Goal: Task Accomplishment & Management: Manage account settings

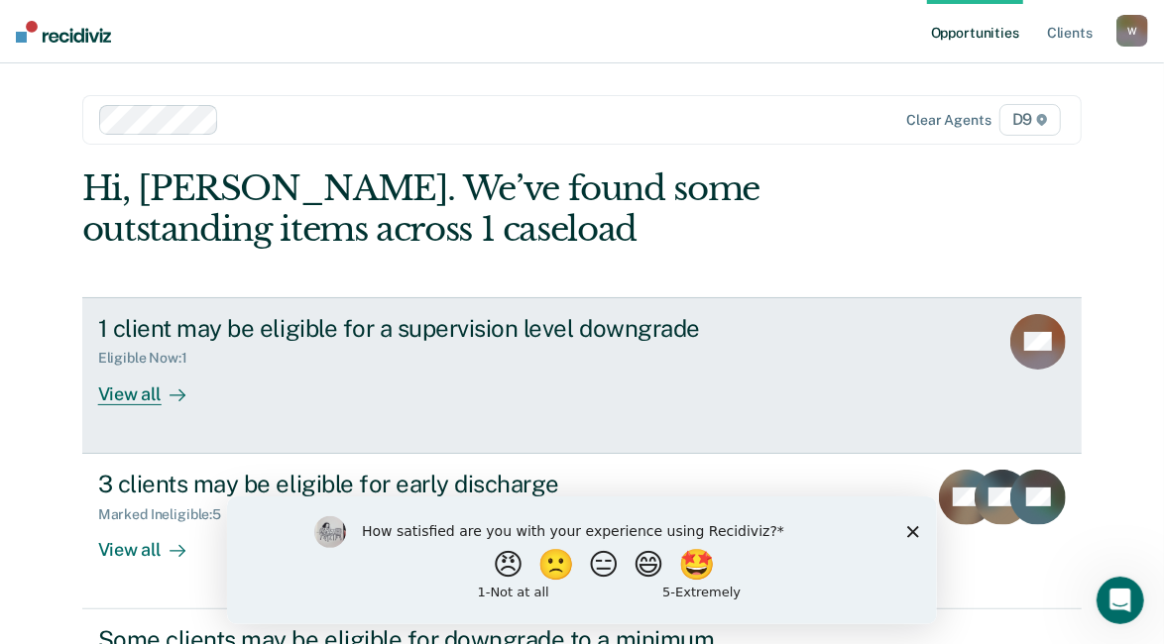
click at [120, 392] on div "View all" at bounding box center [153, 386] width 111 height 39
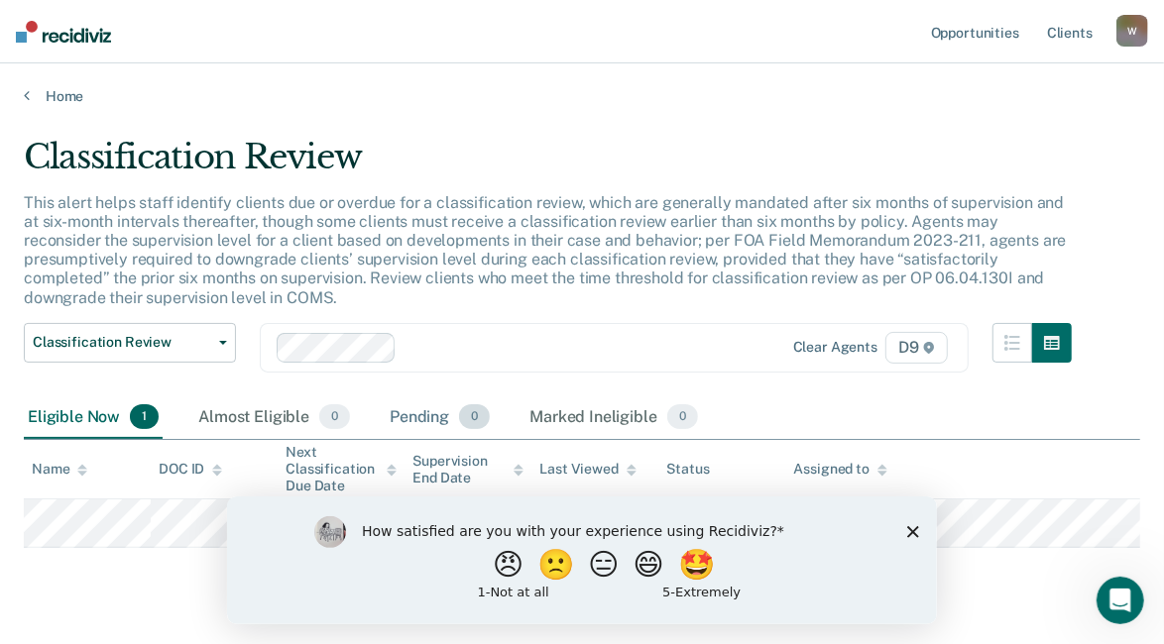
click at [420, 409] on div "Pending 0" at bounding box center [440, 418] width 108 height 44
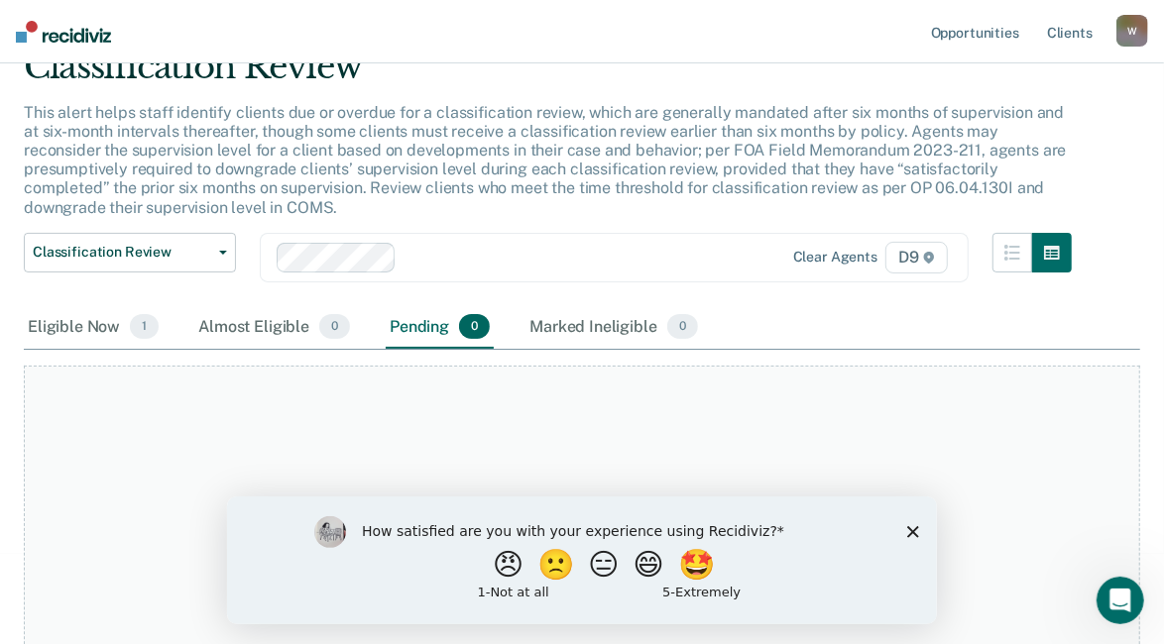
scroll to position [152, 0]
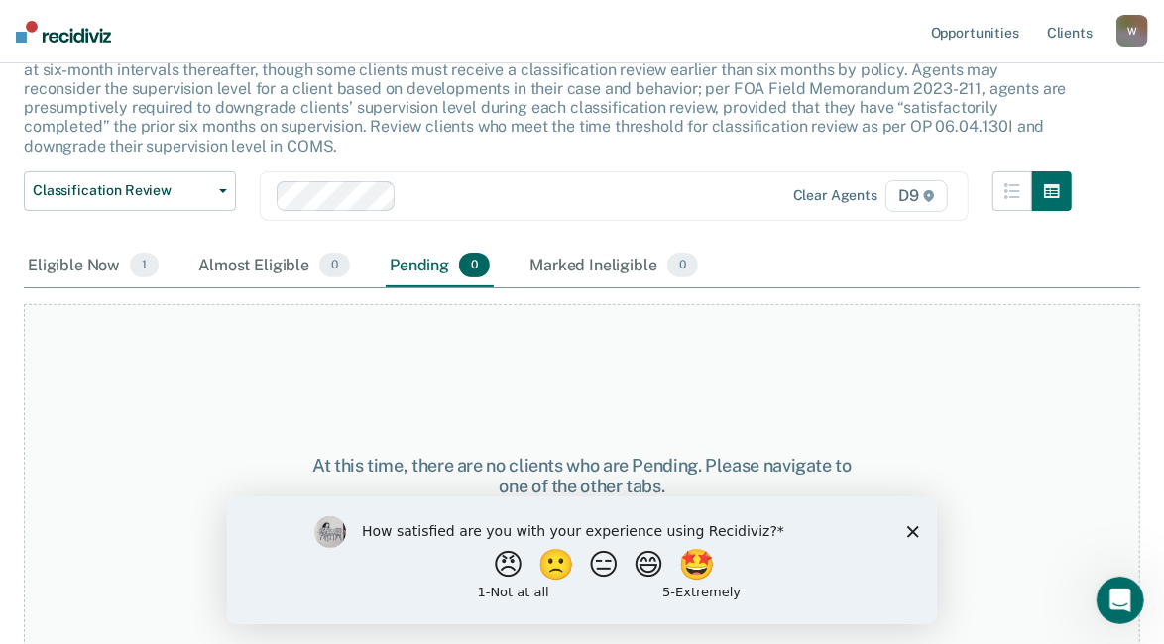
click at [910, 530] on polygon "Close survey" at bounding box center [912, 531] width 12 height 12
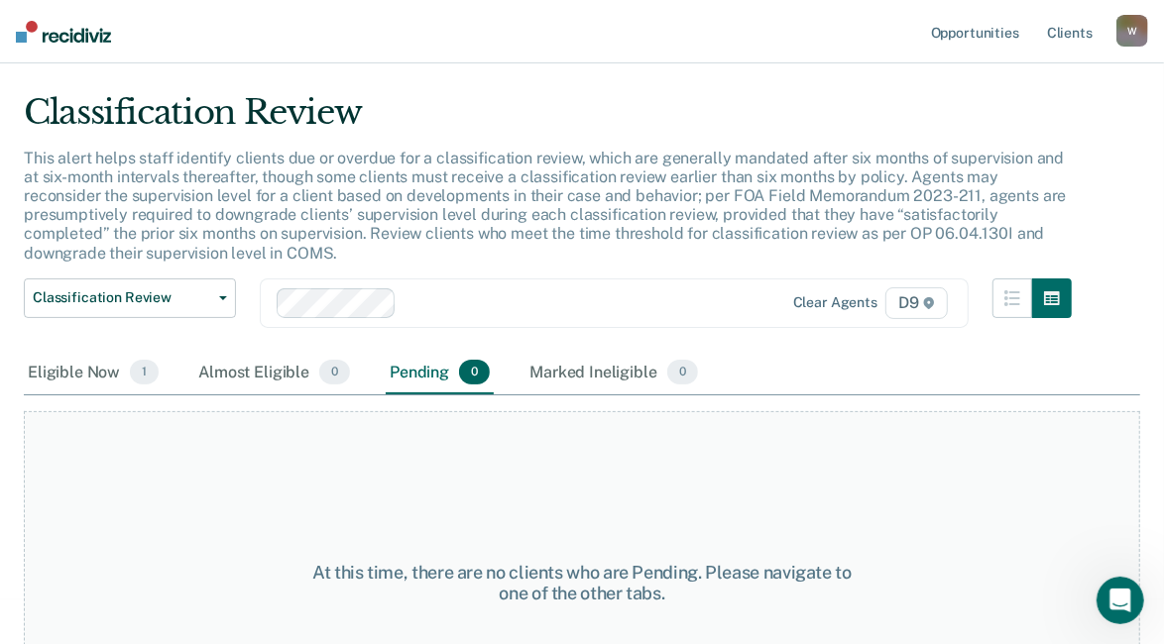
scroll to position [0, 0]
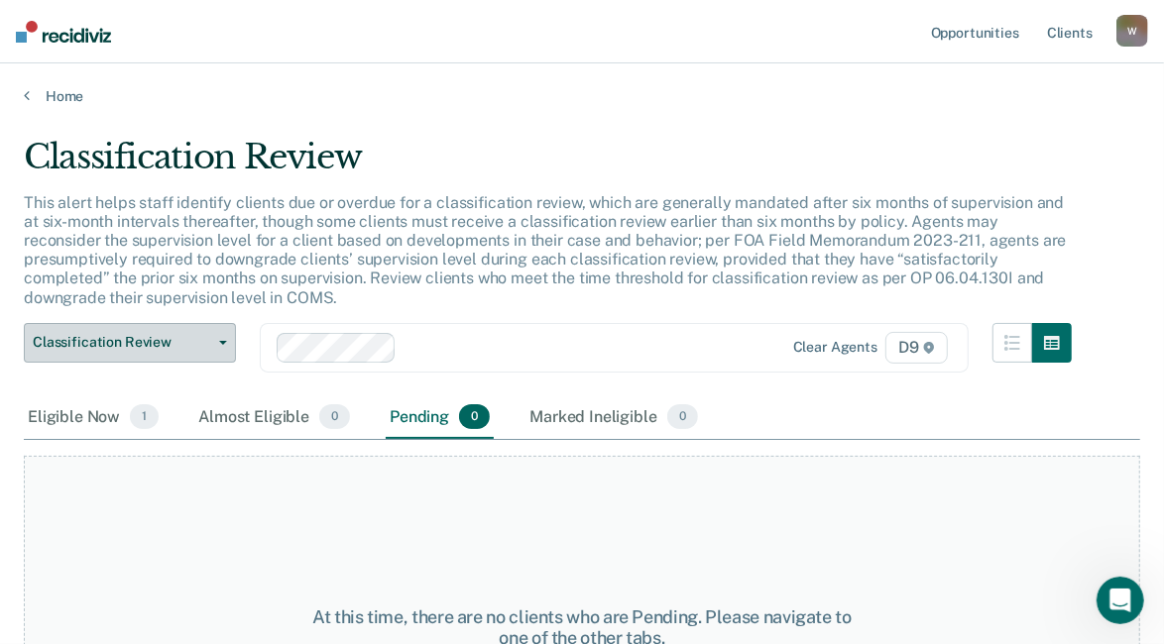
click at [220, 341] on icon "button" at bounding box center [223, 343] width 8 height 4
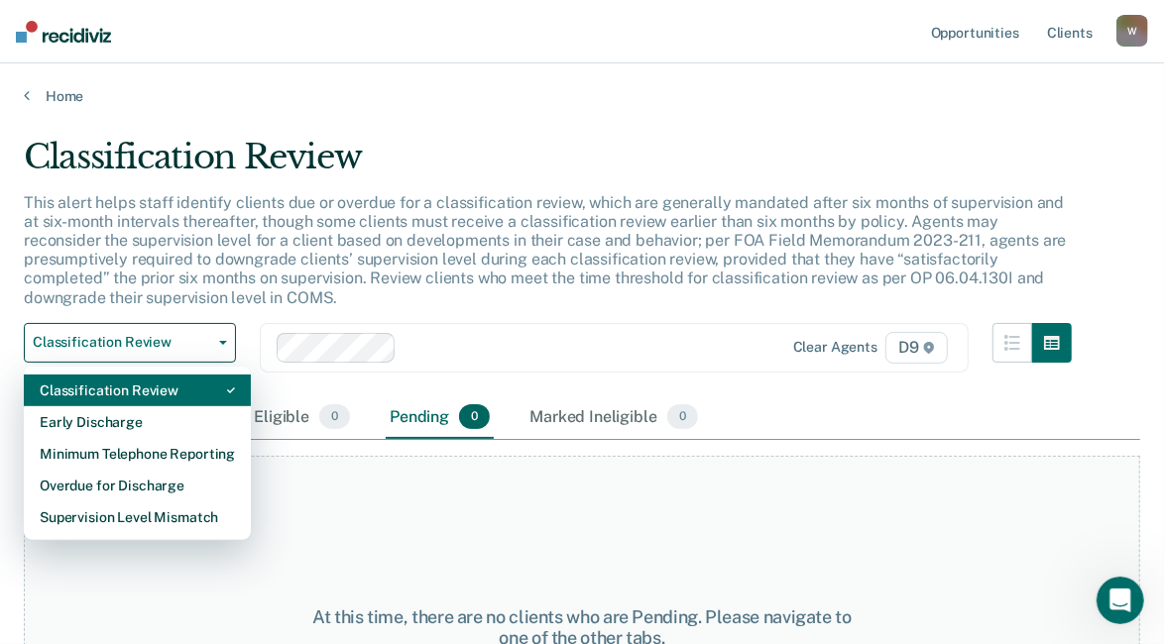
click at [111, 383] on div "Classification Review" at bounding box center [137, 391] width 195 height 32
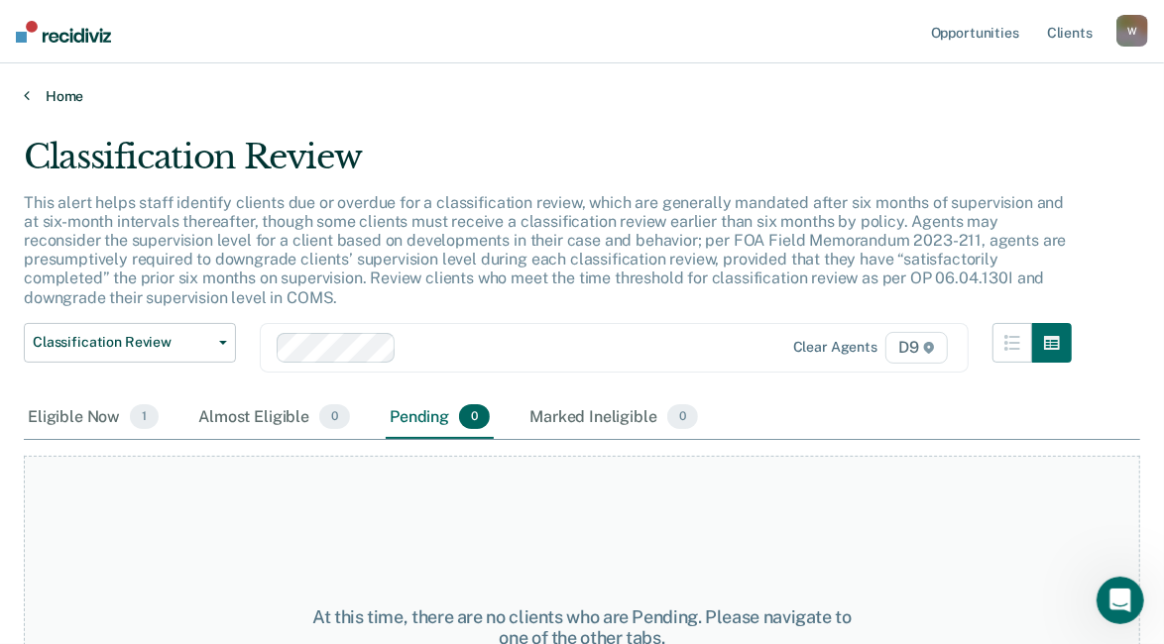
click at [25, 91] on icon at bounding box center [27, 95] width 6 height 16
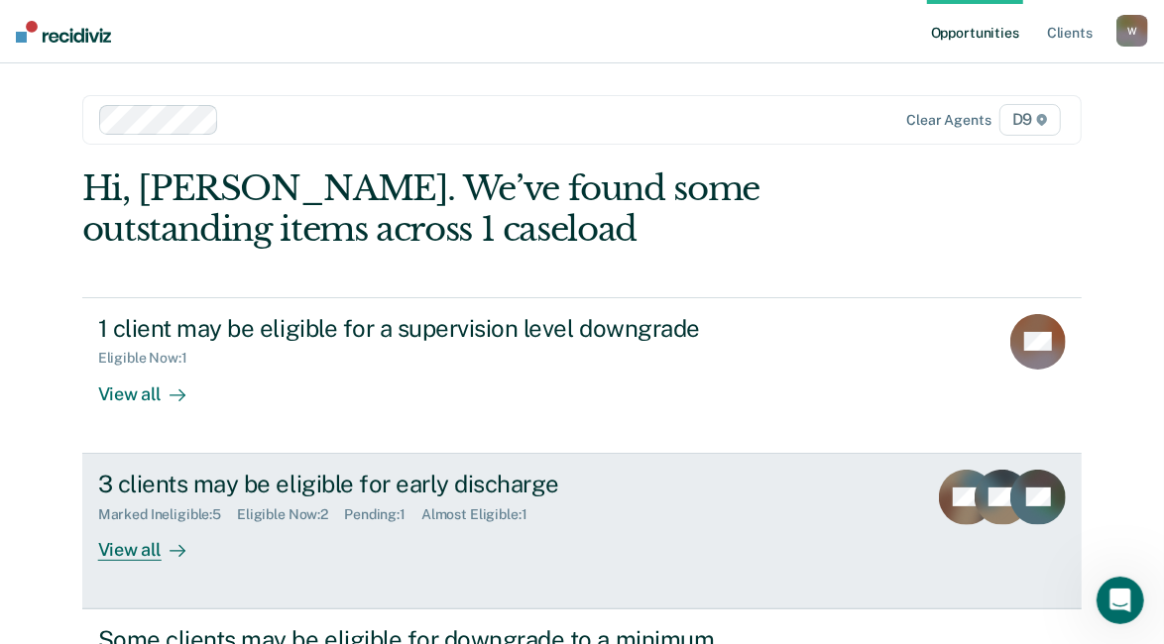
click at [123, 551] on div "View all" at bounding box center [153, 541] width 111 height 39
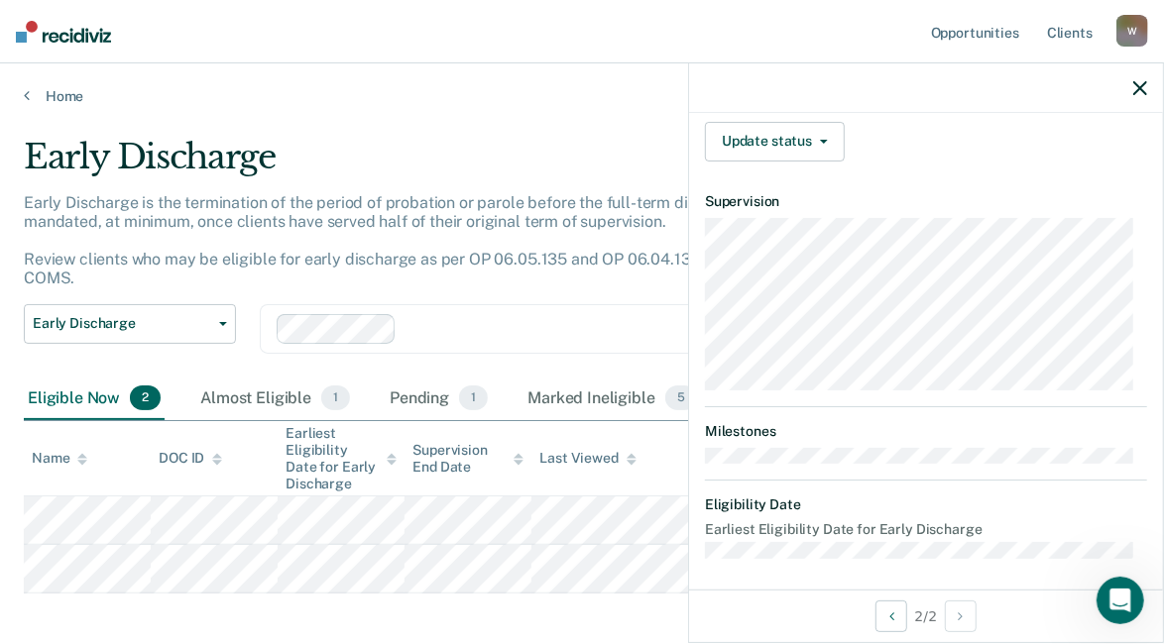
scroll to position [462, 0]
click at [783, 134] on button "Update status" at bounding box center [775, 141] width 140 height 40
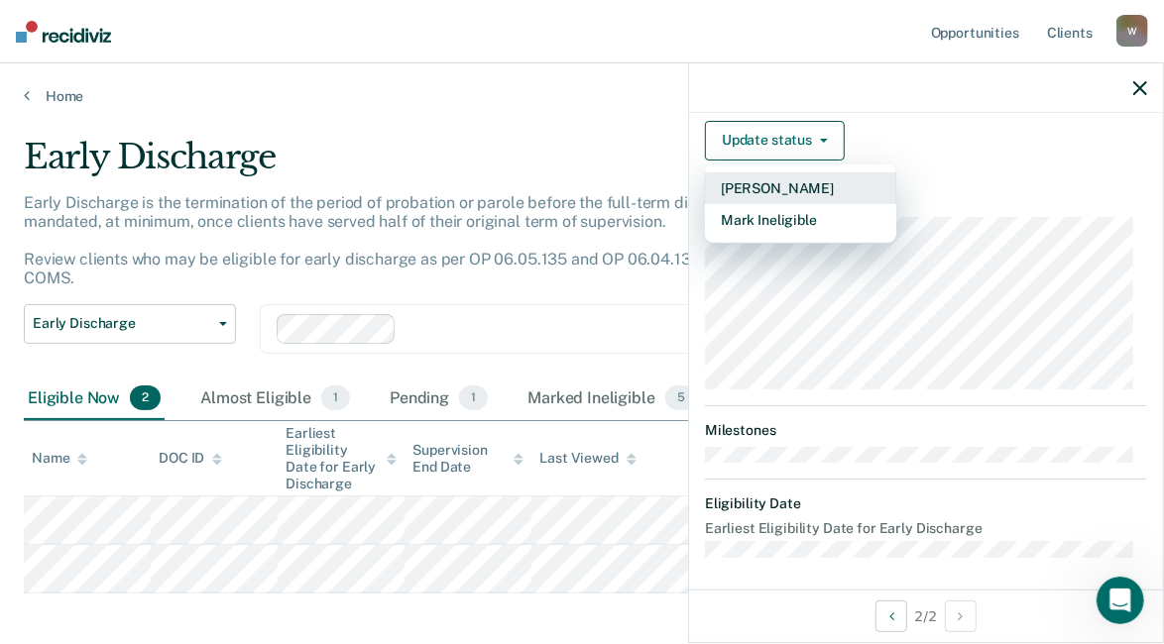
click at [782, 182] on button "[PERSON_NAME]" at bounding box center [800, 188] width 191 height 32
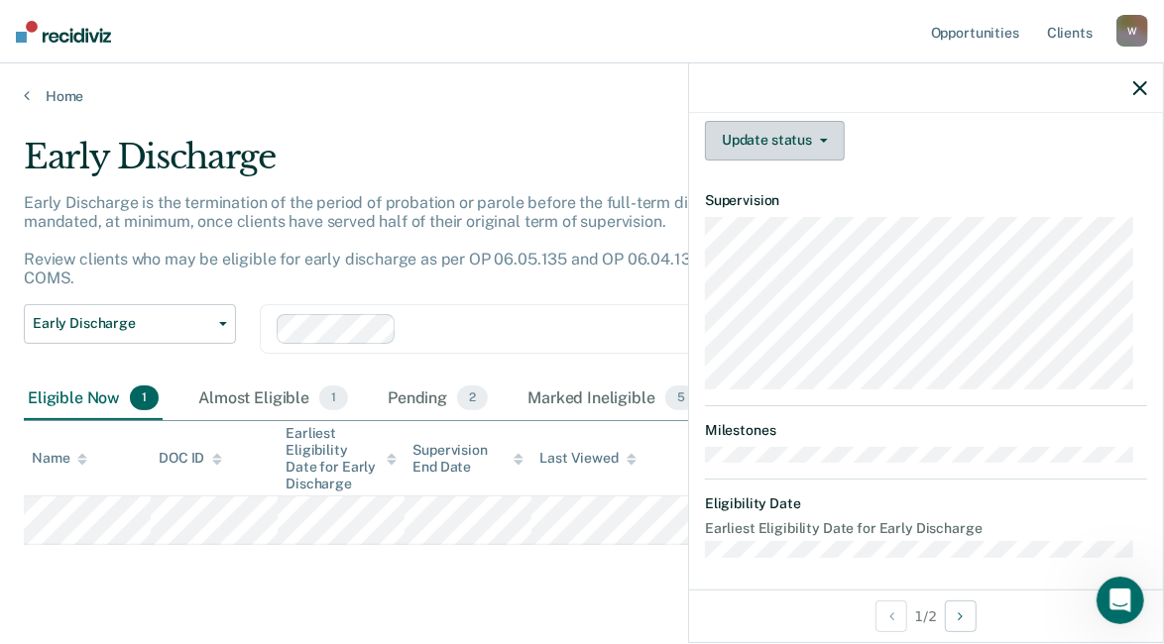
click at [824, 139] on icon "button" at bounding box center [824, 141] width 8 height 4
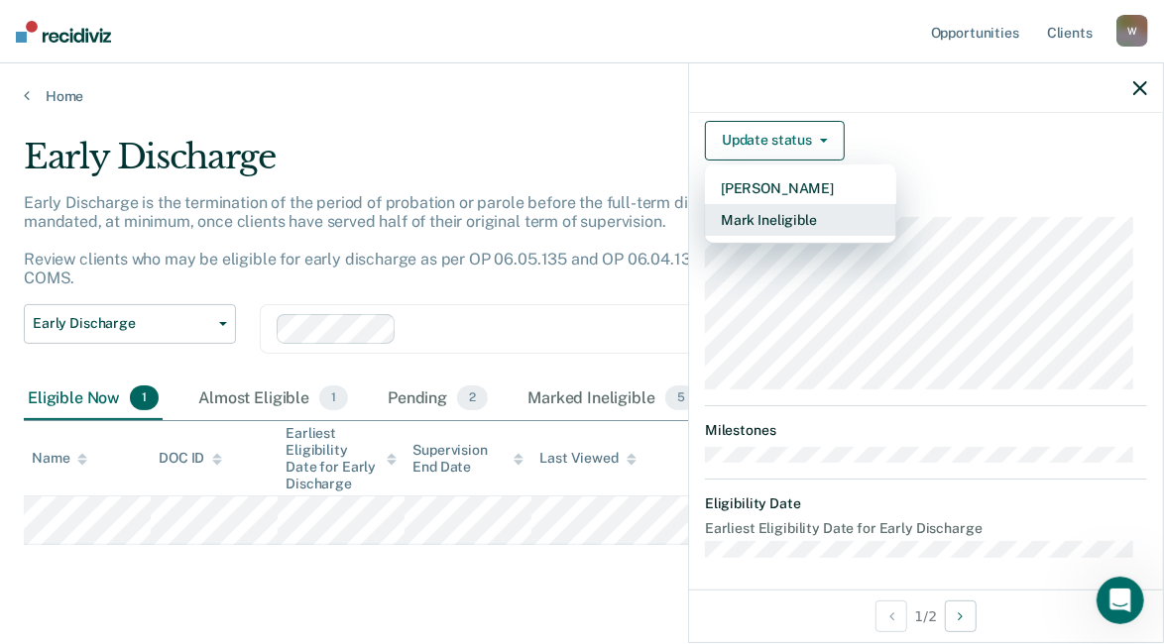
click at [807, 211] on button "Mark Ineligible" at bounding box center [800, 220] width 191 height 32
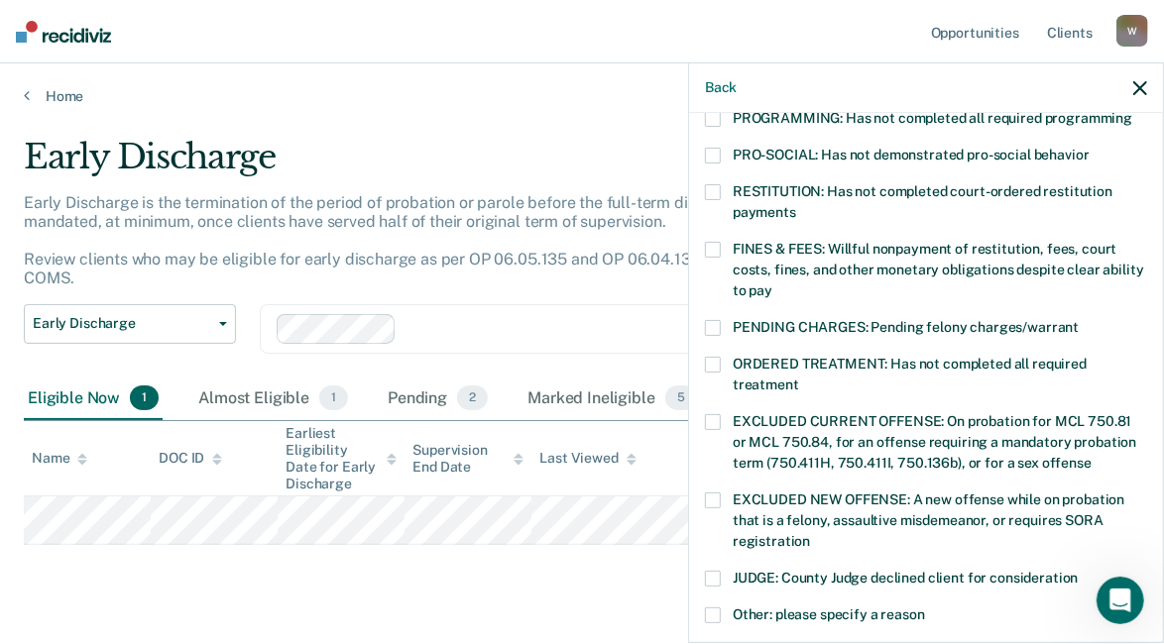
click at [708, 357] on span at bounding box center [713, 365] width 16 height 16
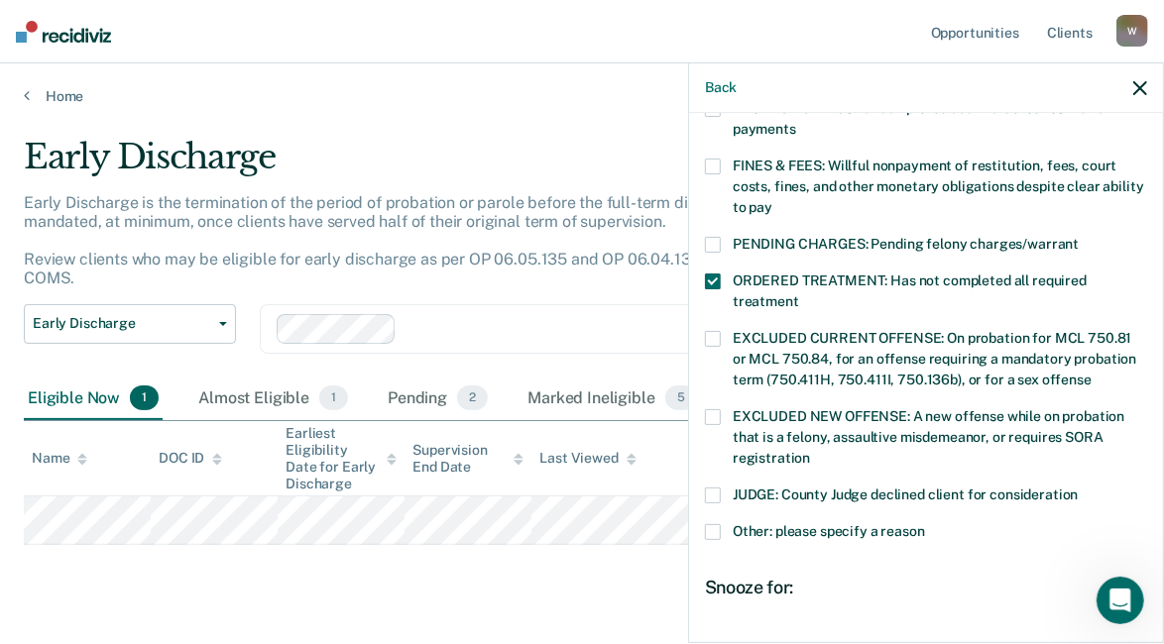
scroll to position [550, 0]
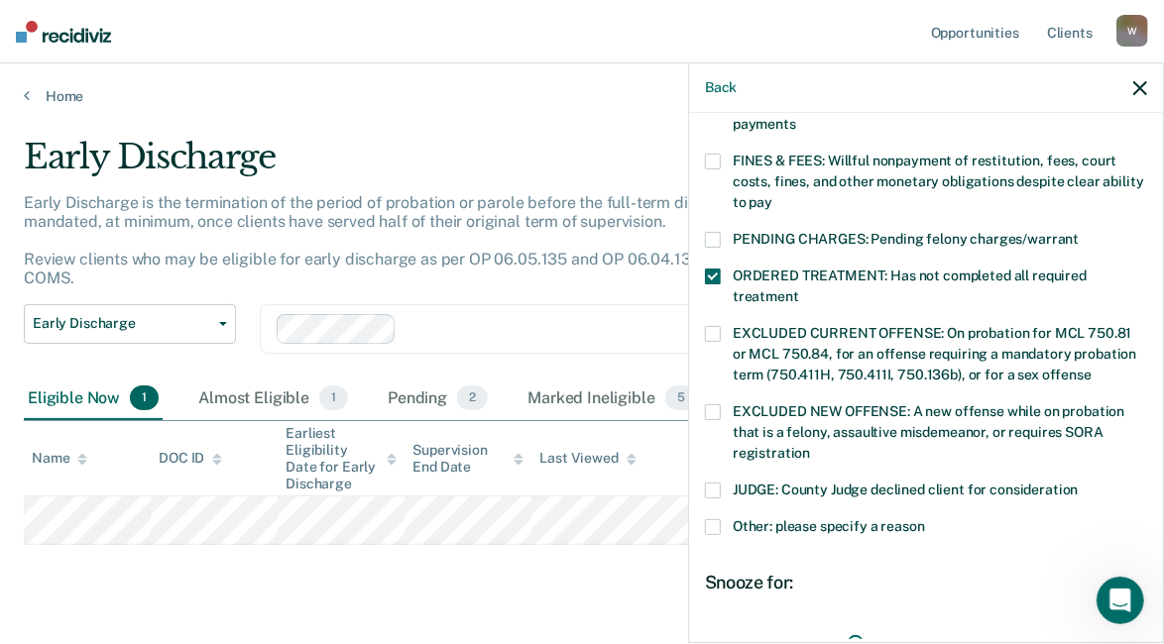
click at [713, 519] on span at bounding box center [713, 527] width 16 height 16
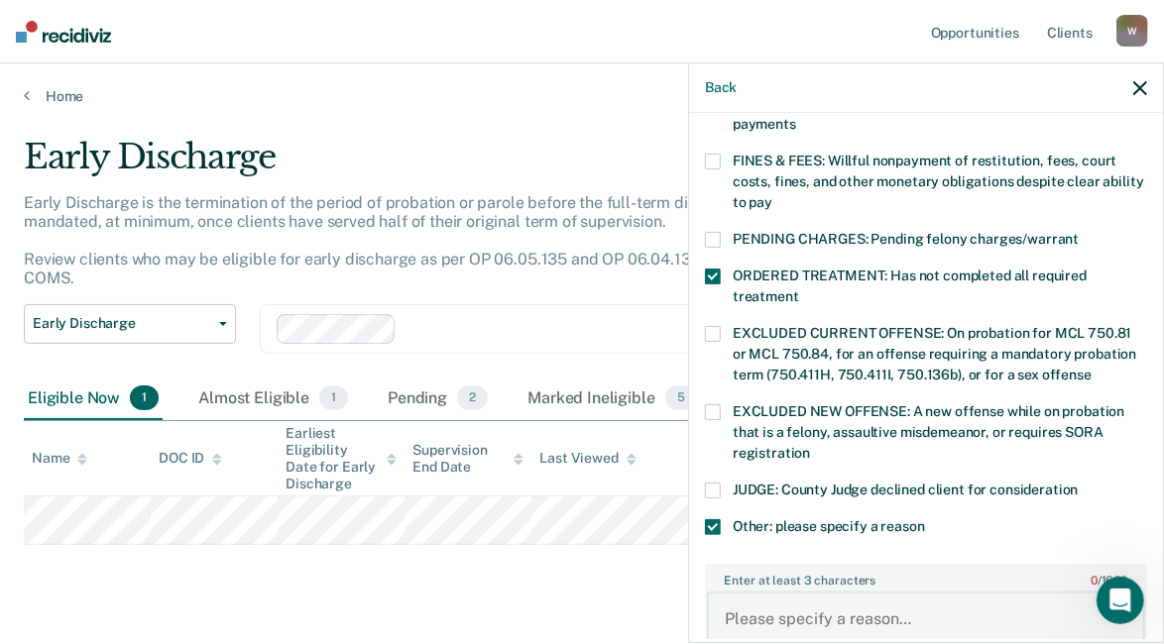
click at [758, 599] on textarea "Enter at least 3 characters 0 / 1600" at bounding box center [926, 628] width 438 height 73
type textarea "mandatory jail sentence to do."
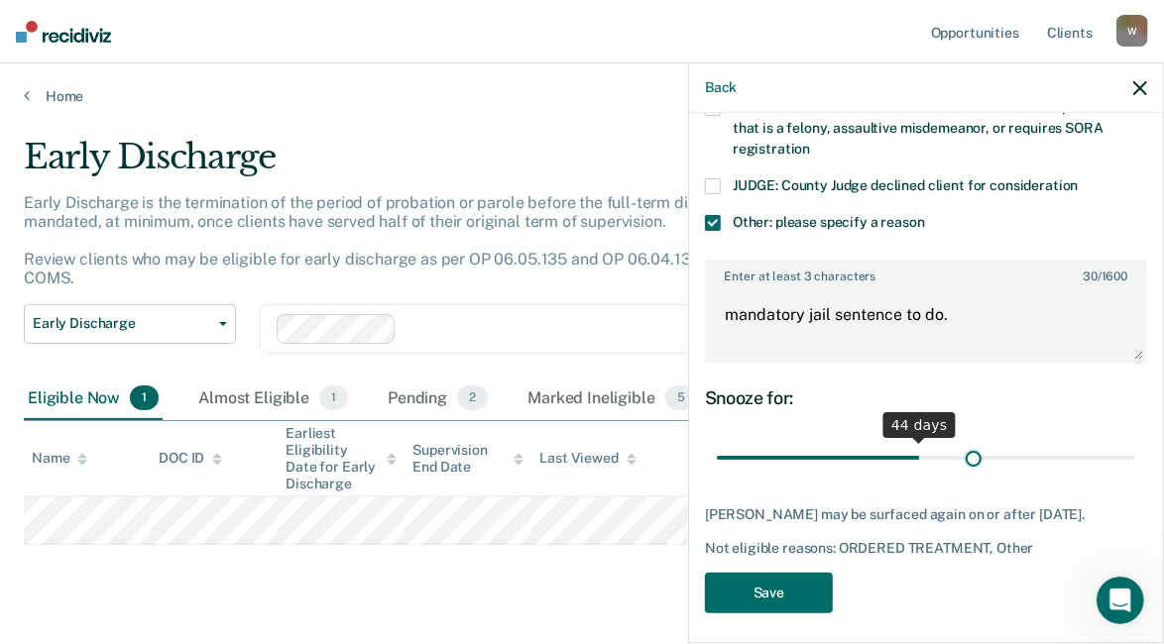
scroll to position [838, 0]
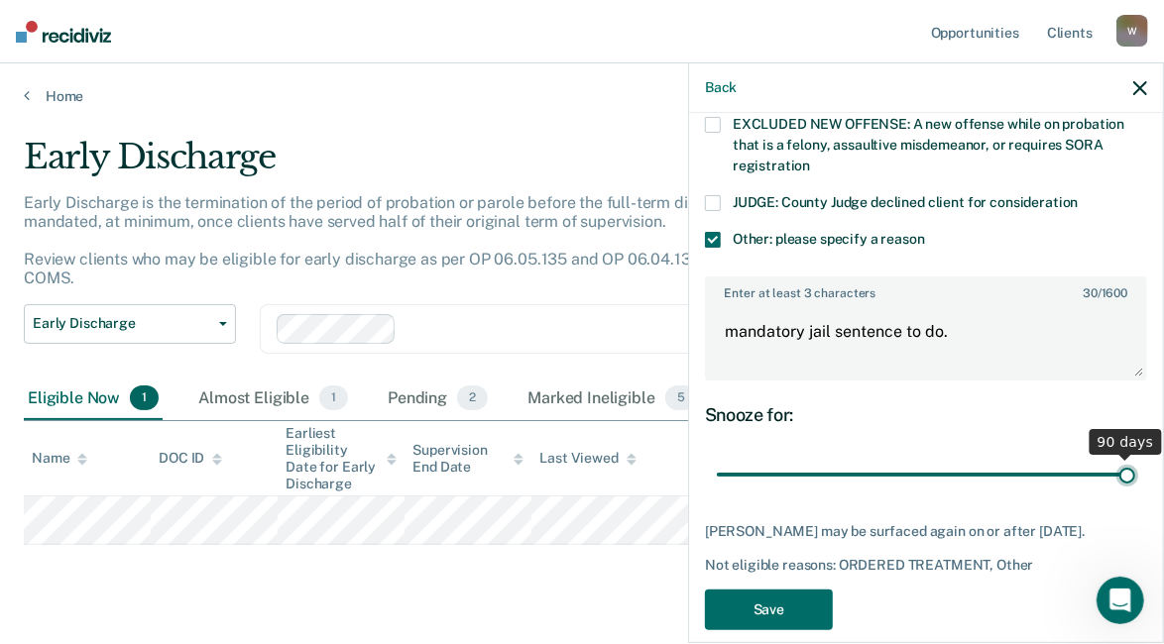
drag, startPoint x: 853, startPoint y: 427, endPoint x: 1151, endPoint y: 447, distance: 298.0
type input "90"
click at [1135, 457] on input "range" at bounding box center [926, 474] width 418 height 35
click at [766, 590] on button "Save" at bounding box center [769, 610] width 128 height 41
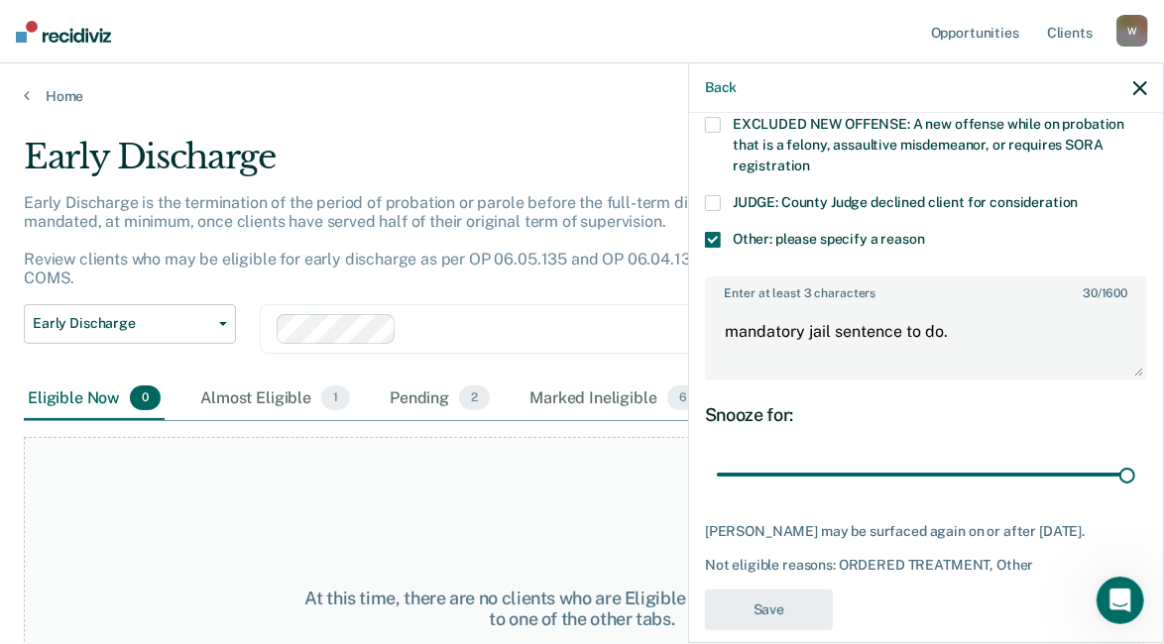
scroll to position [641, 0]
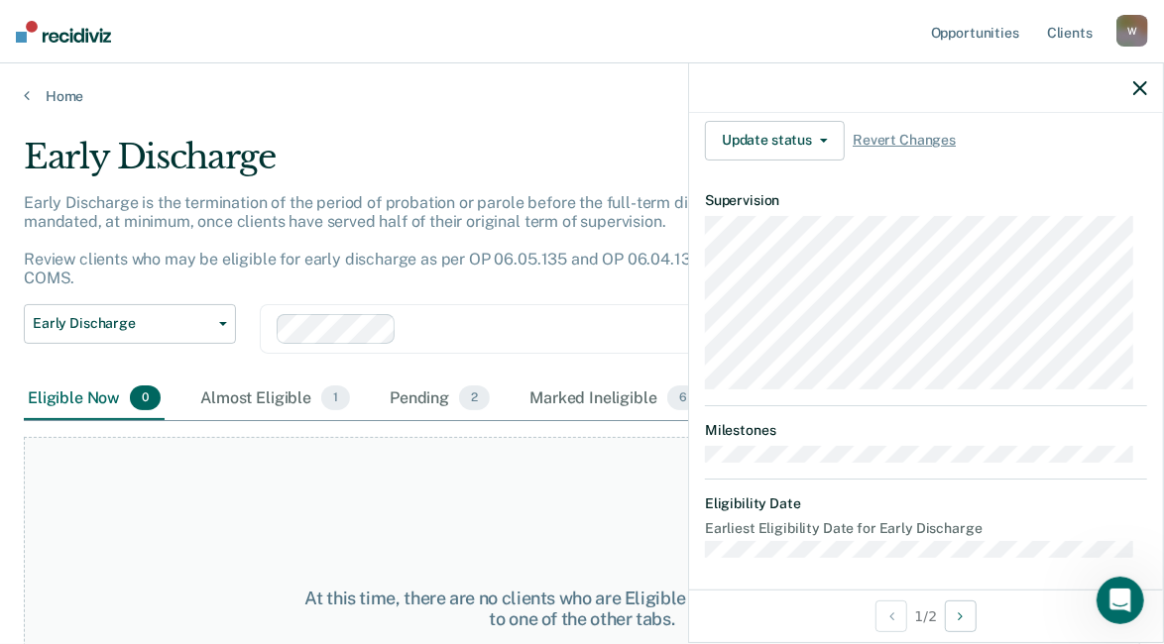
click at [1143, 85] on icon "button" at bounding box center [1140, 88] width 14 height 14
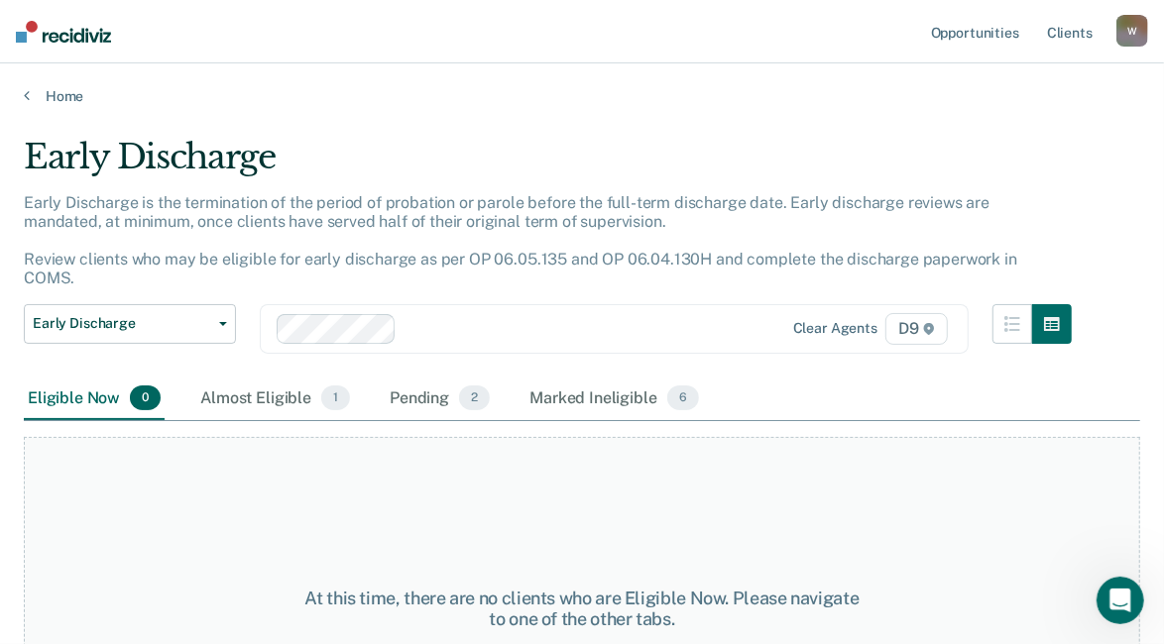
click at [22, 92] on div "Home" at bounding box center [582, 84] width 1164 height 42
click at [47, 91] on link "Home" at bounding box center [582, 96] width 1116 height 18
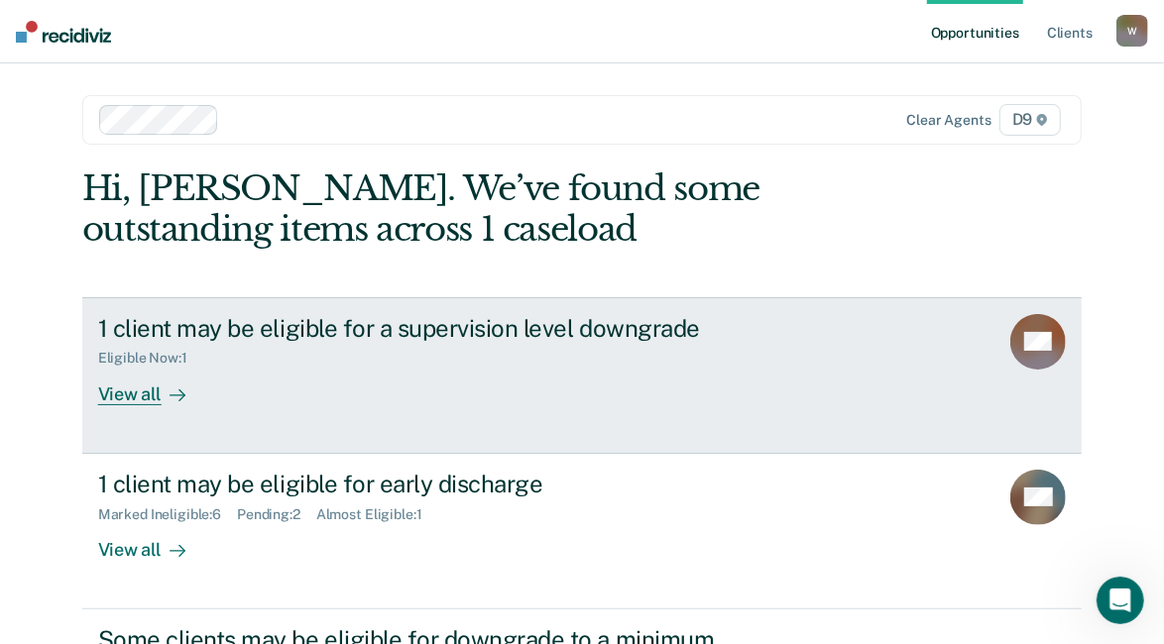
click at [131, 396] on div "View all" at bounding box center [153, 386] width 111 height 39
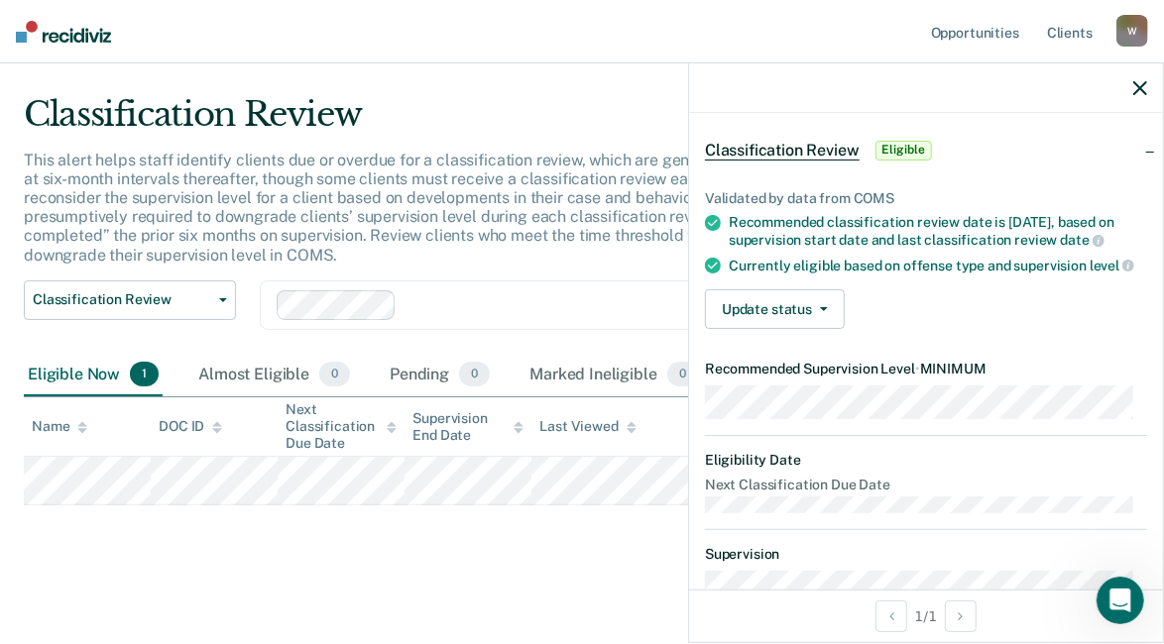
scroll to position [72, 0]
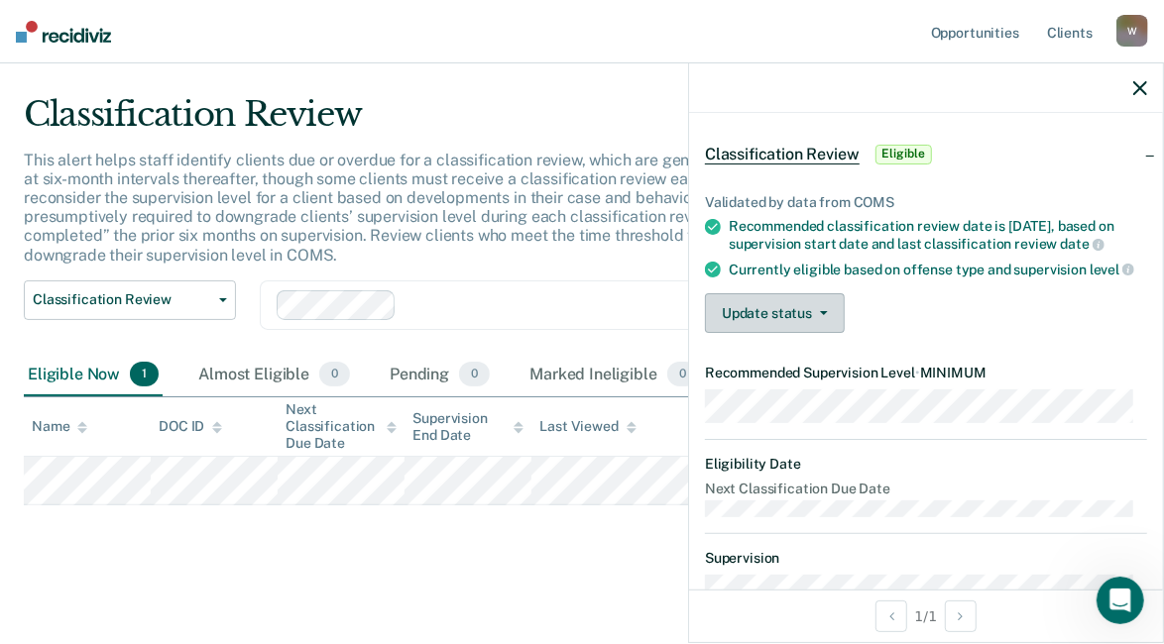
click at [824, 315] on icon "button" at bounding box center [824, 313] width 8 height 4
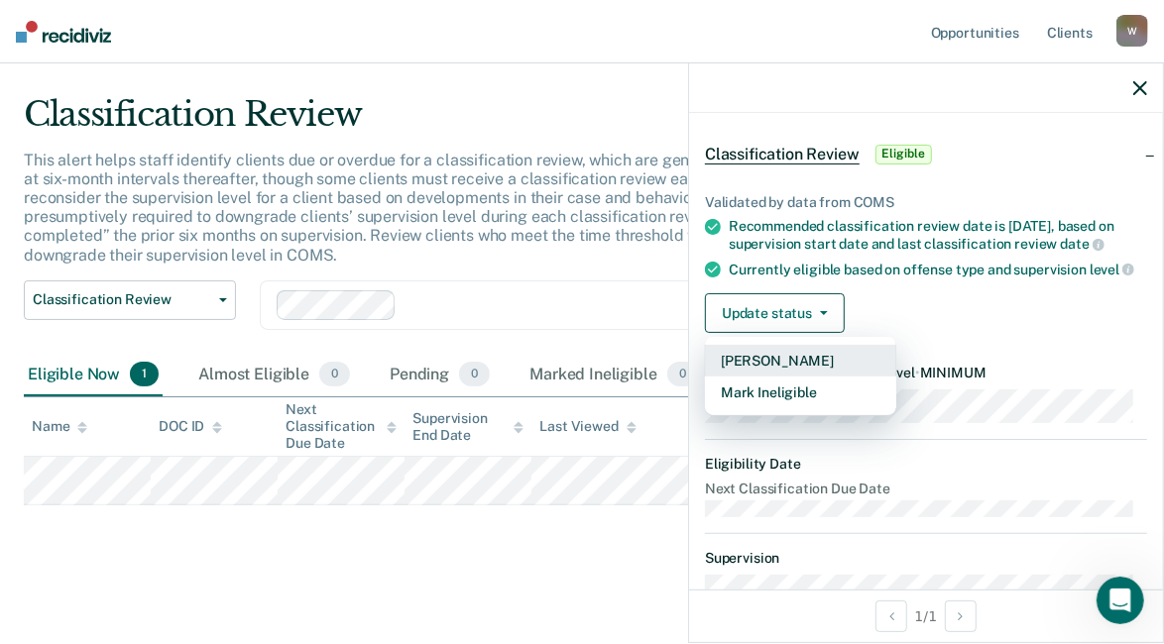
click at [794, 377] on button "[PERSON_NAME]" at bounding box center [800, 361] width 191 height 32
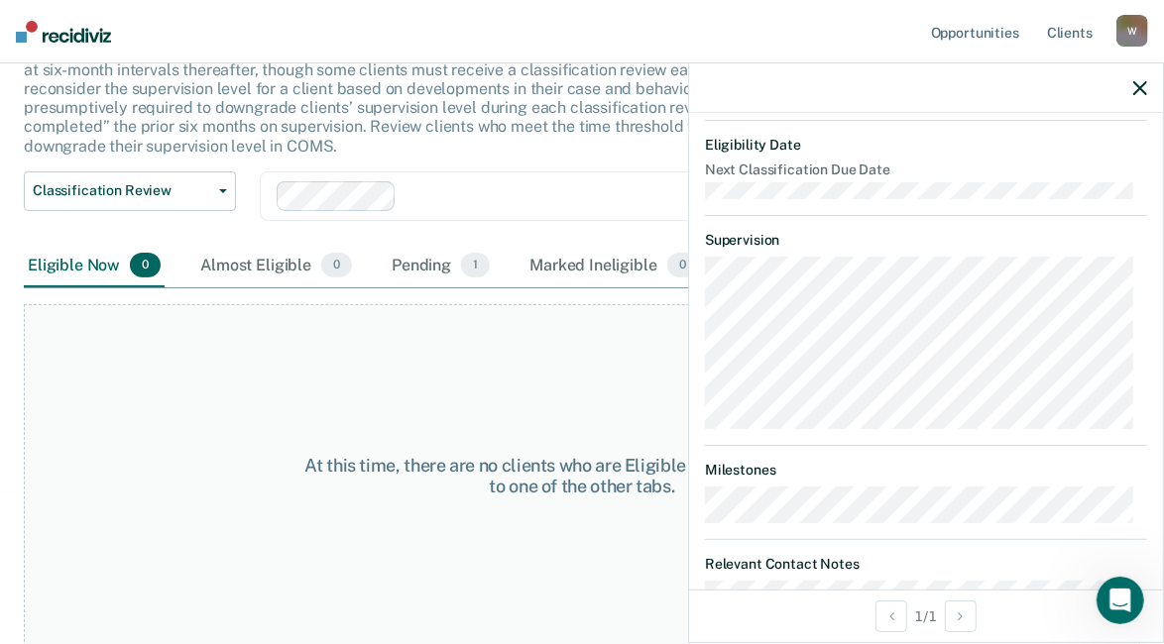
scroll to position [562, 0]
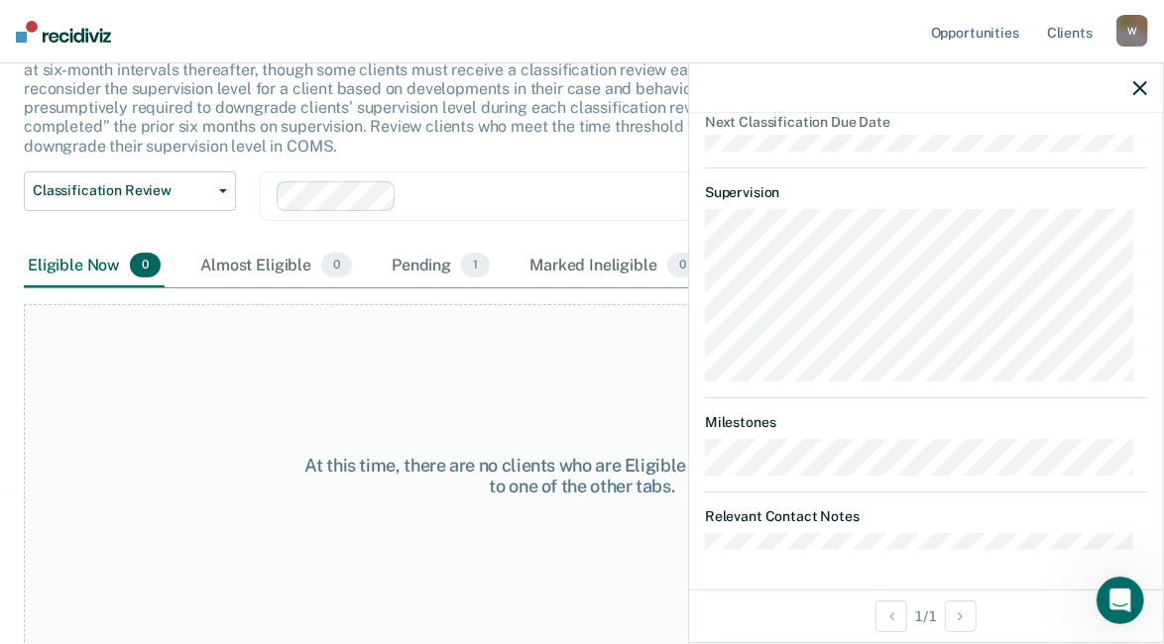
click at [1138, 84] on icon "button" at bounding box center [1140, 88] width 14 height 14
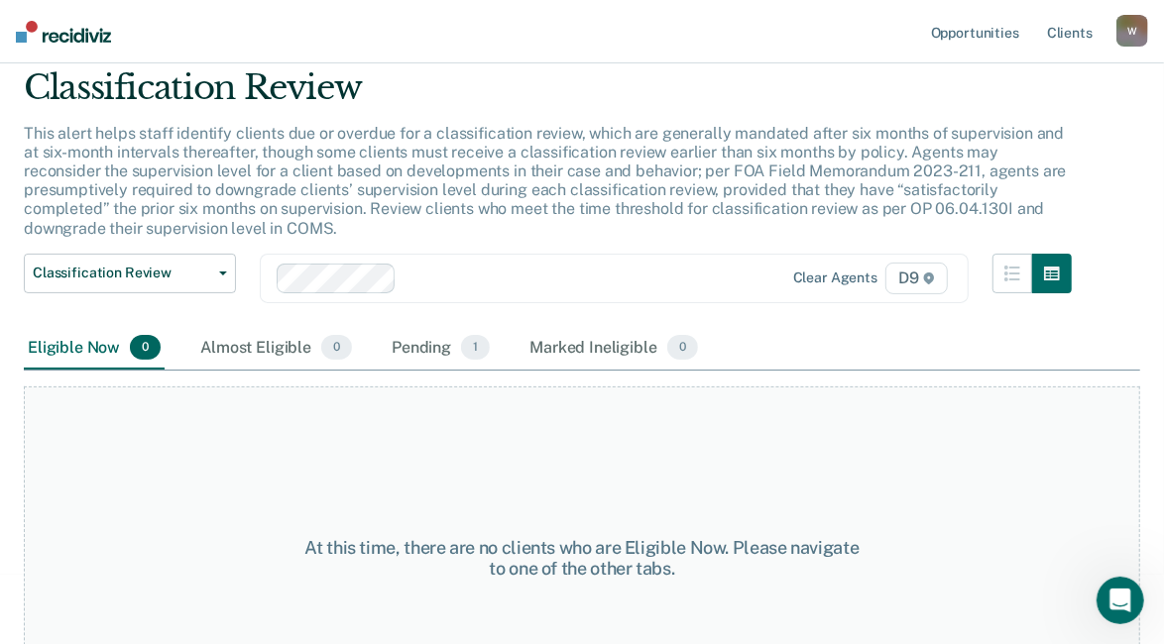
scroll to position [0, 0]
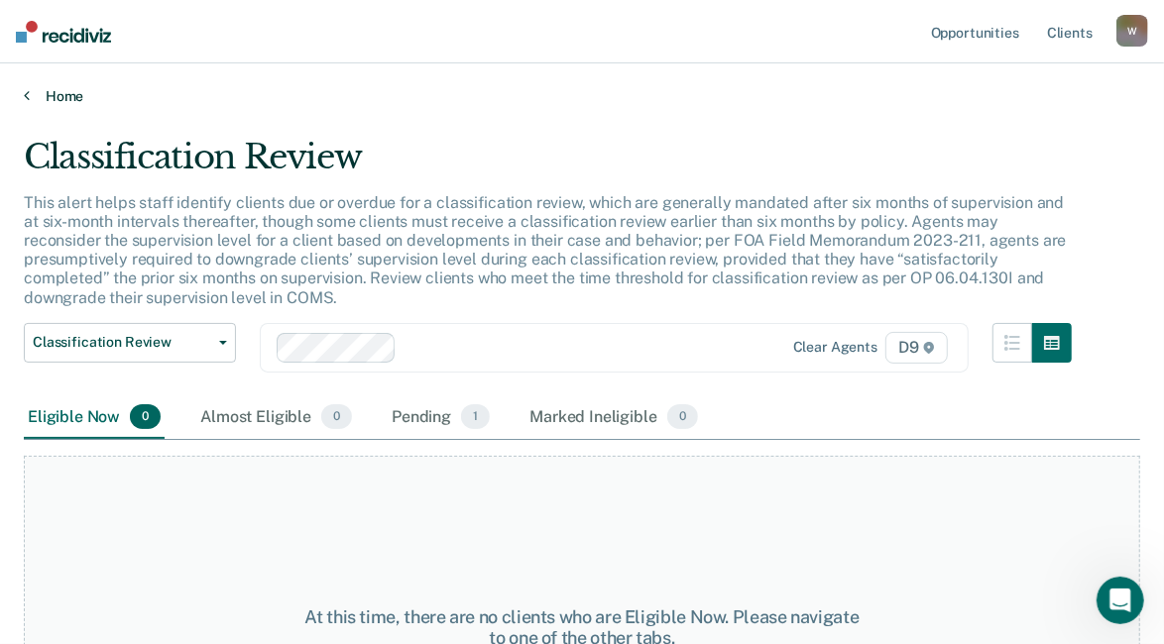
click at [61, 94] on link "Home" at bounding box center [582, 96] width 1116 height 18
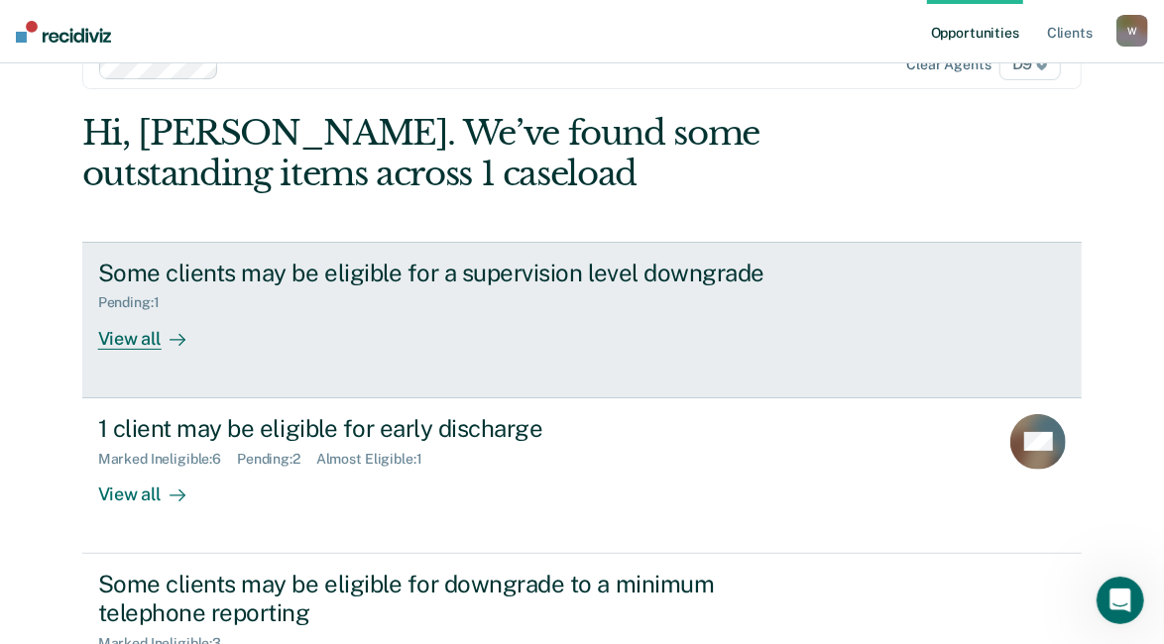
scroll to position [99, 0]
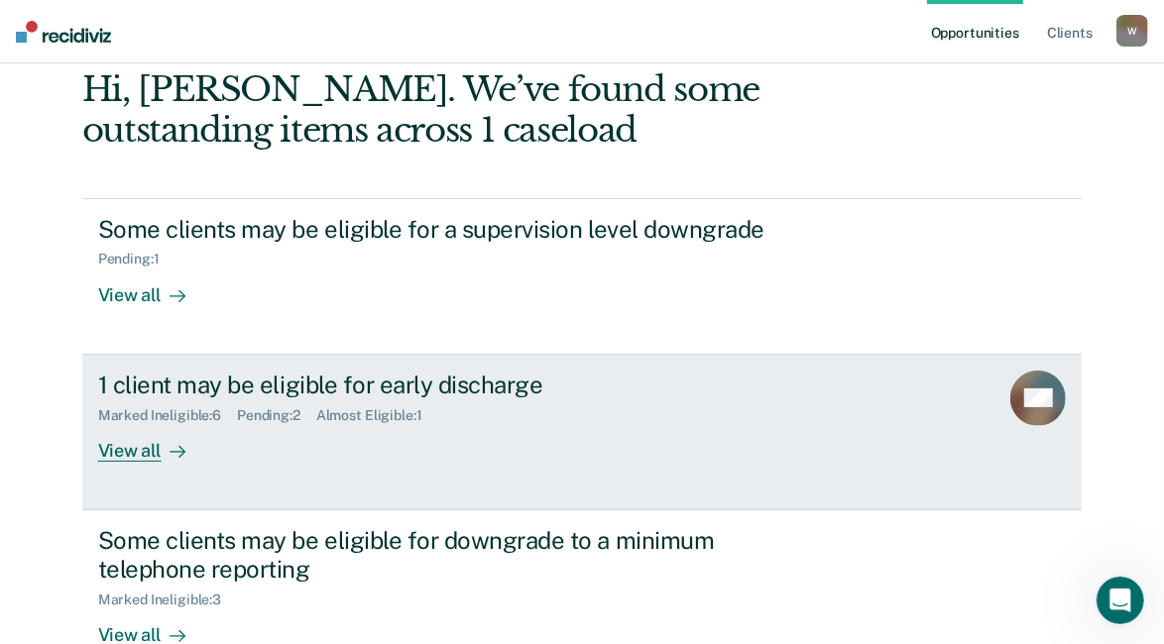
click at [138, 457] on div "View all" at bounding box center [153, 442] width 111 height 39
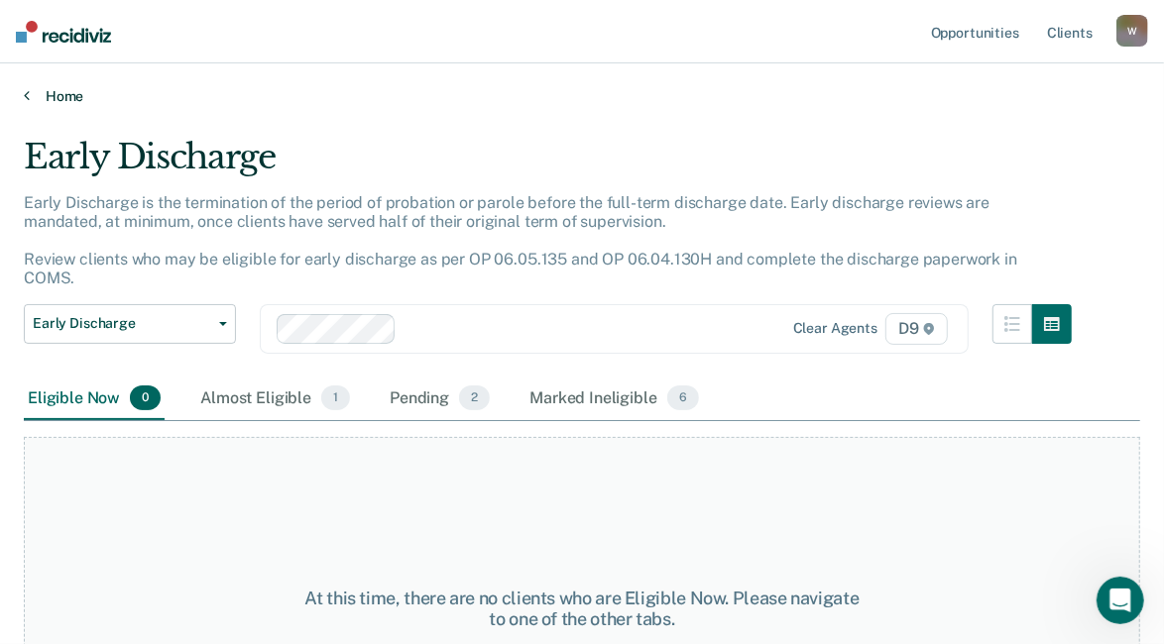
click at [24, 97] on icon at bounding box center [27, 95] width 6 height 16
click at [64, 97] on link "Home" at bounding box center [582, 96] width 1116 height 18
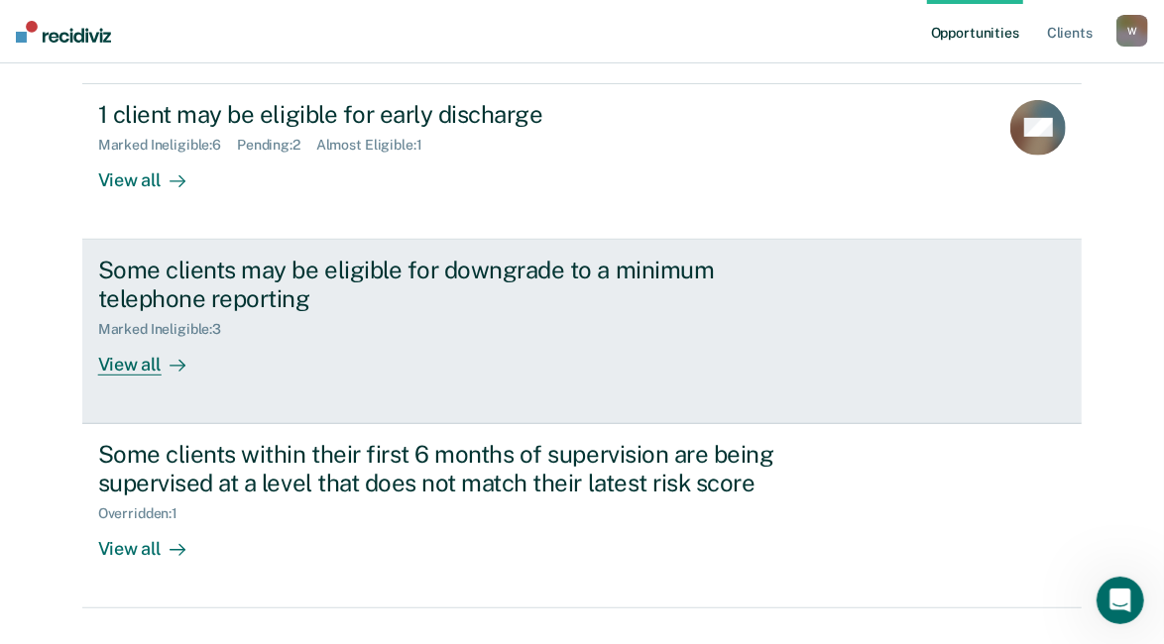
scroll to position [396, 0]
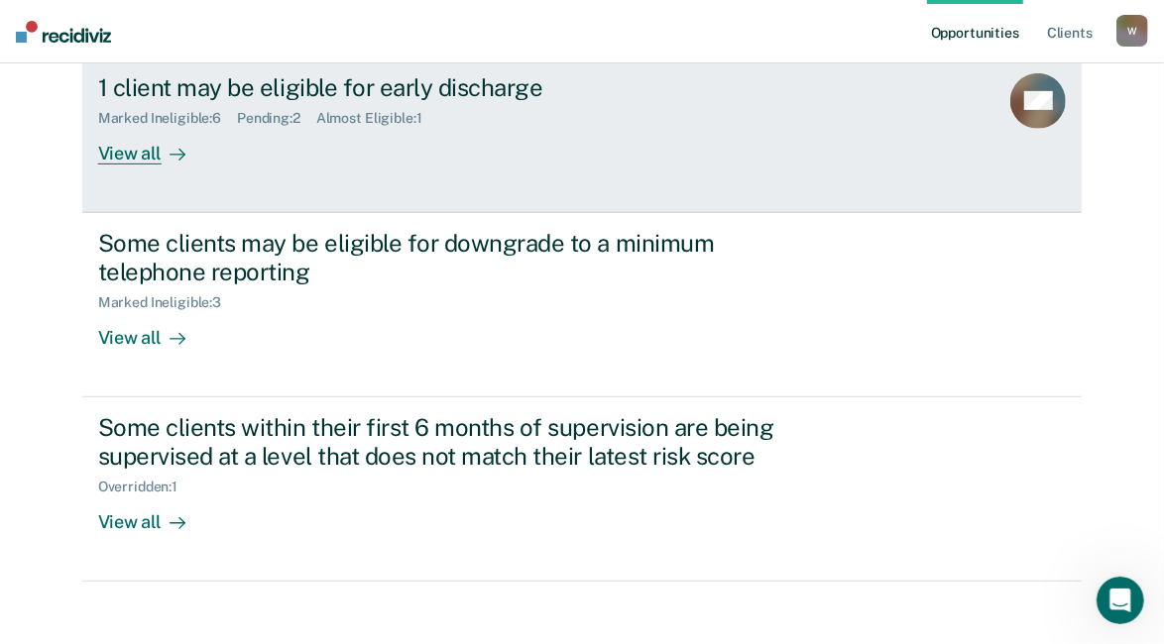
click at [135, 150] on div "View all" at bounding box center [153, 145] width 111 height 39
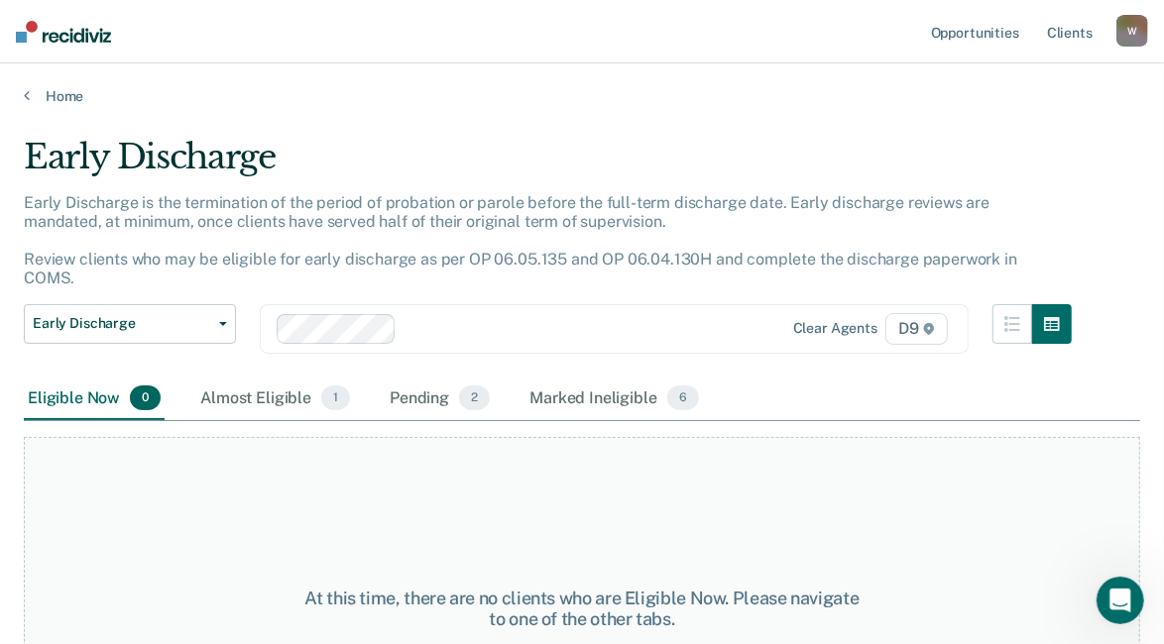
click at [81, 378] on div "Eligible Now 0" at bounding box center [94, 400] width 141 height 44
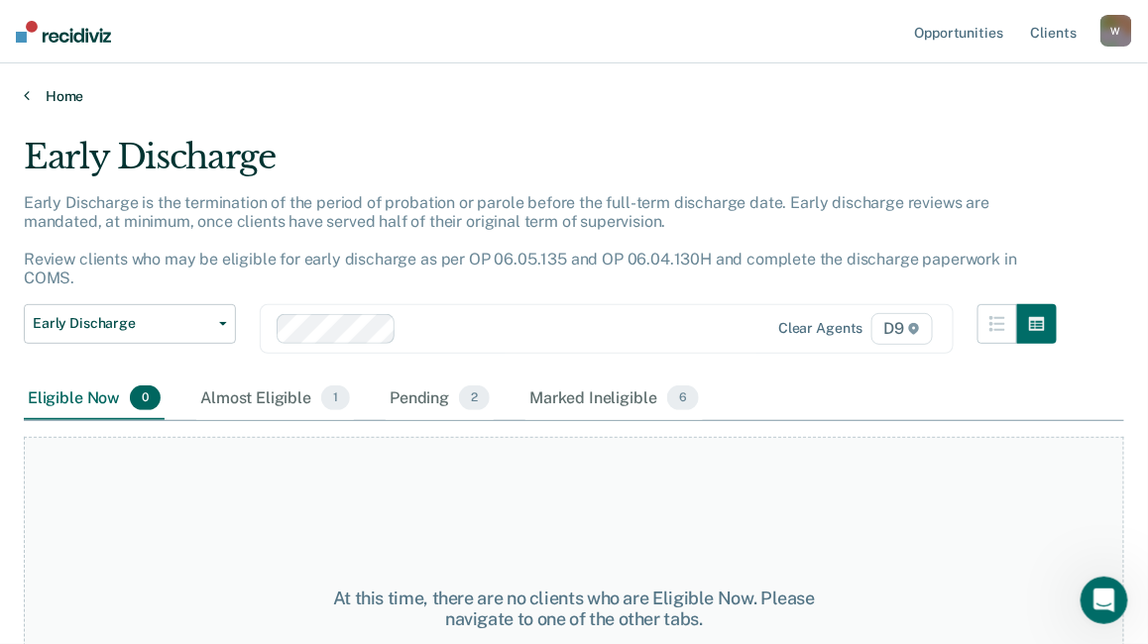
click at [59, 93] on link "Home" at bounding box center [574, 96] width 1100 height 18
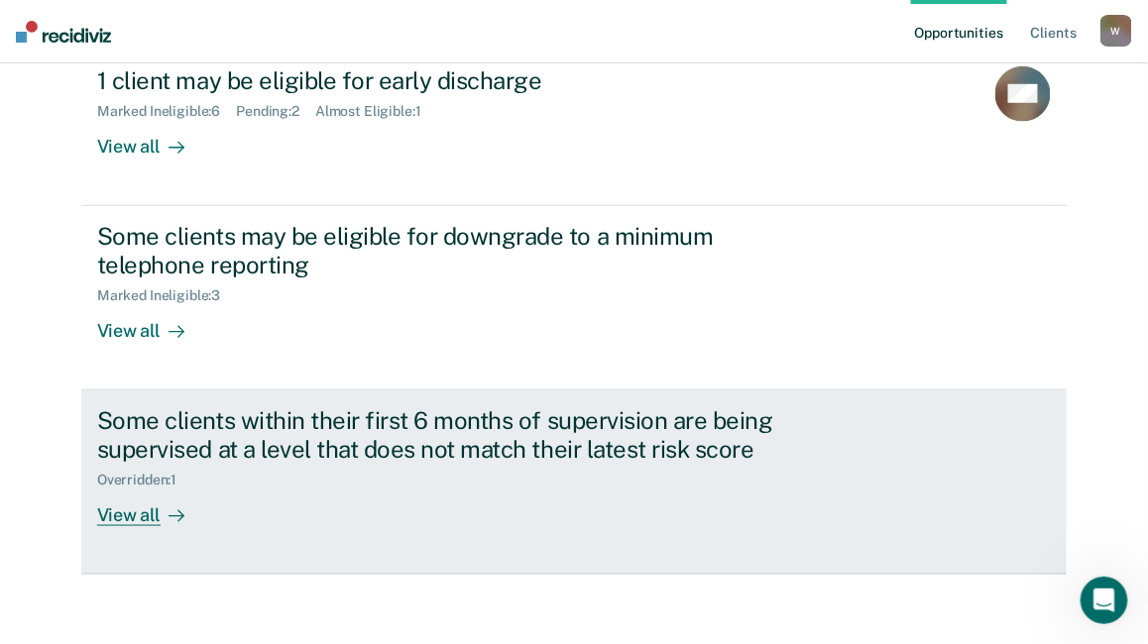
scroll to position [411, 0]
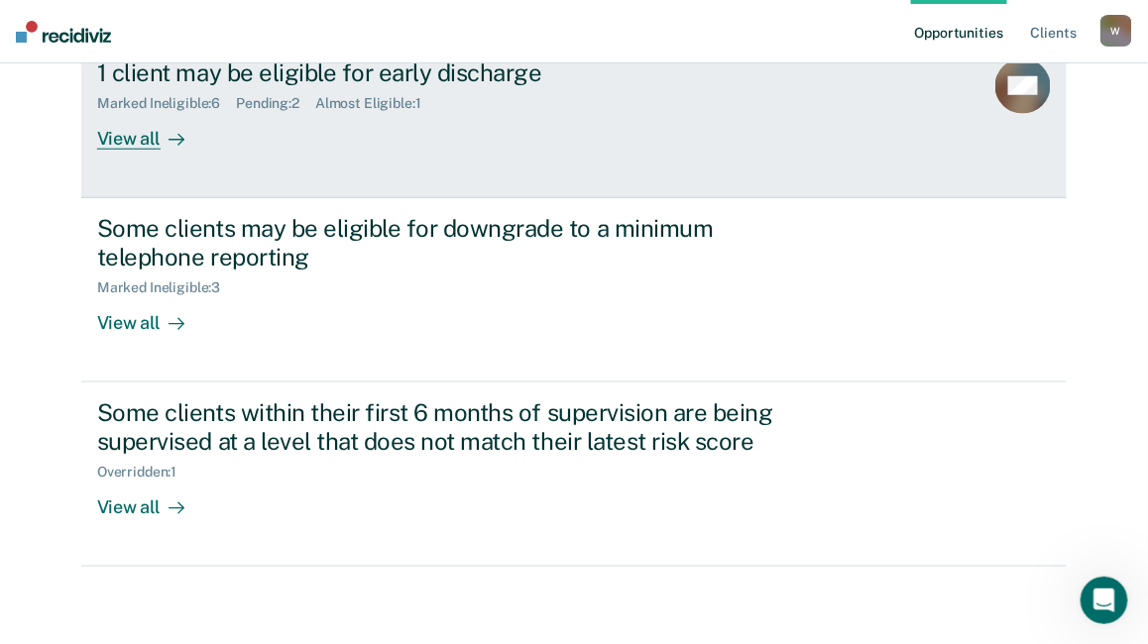
click at [115, 139] on div "View all" at bounding box center [152, 130] width 111 height 39
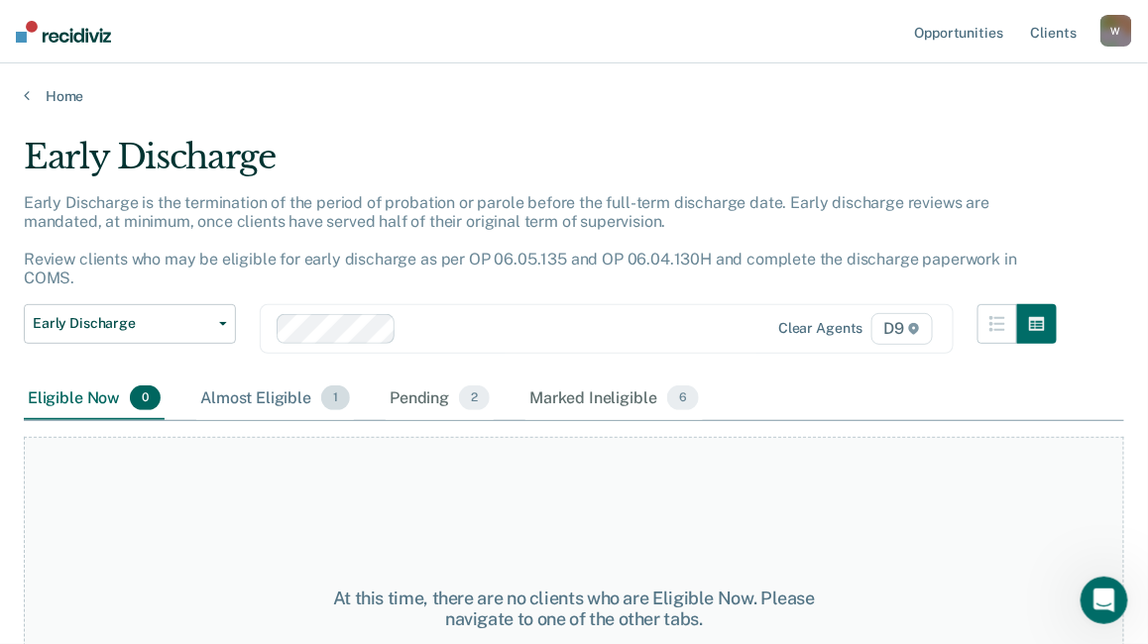
click at [337, 386] on span "1" at bounding box center [335, 399] width 29 height 26
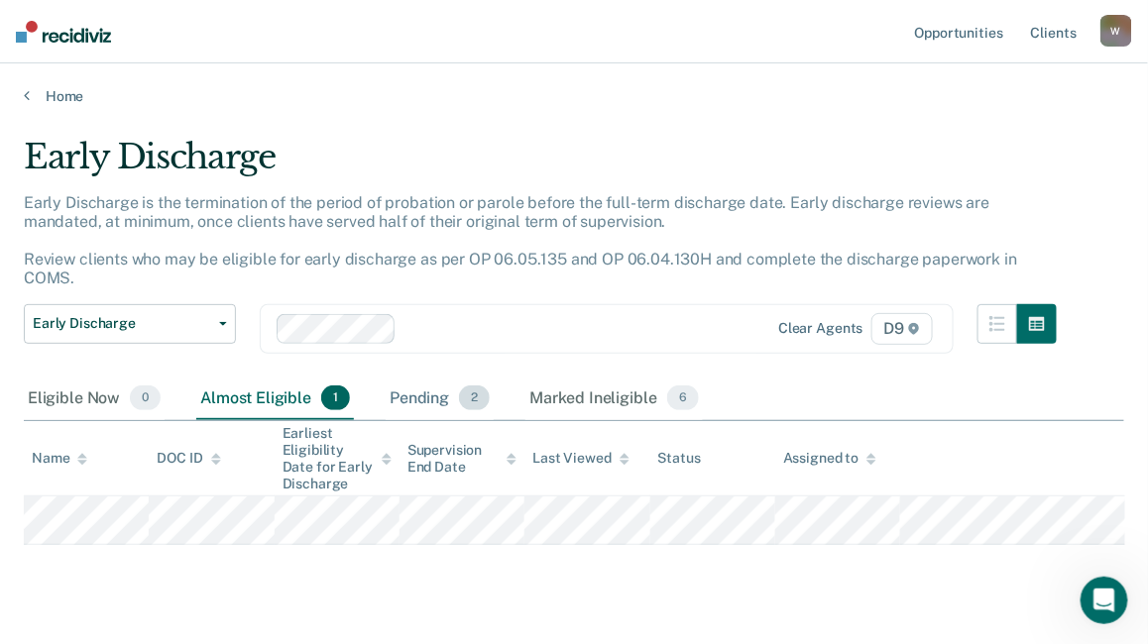
click at [436, 378] on div "Pending 2" at bounding box center [440, 400] width 108 height 44
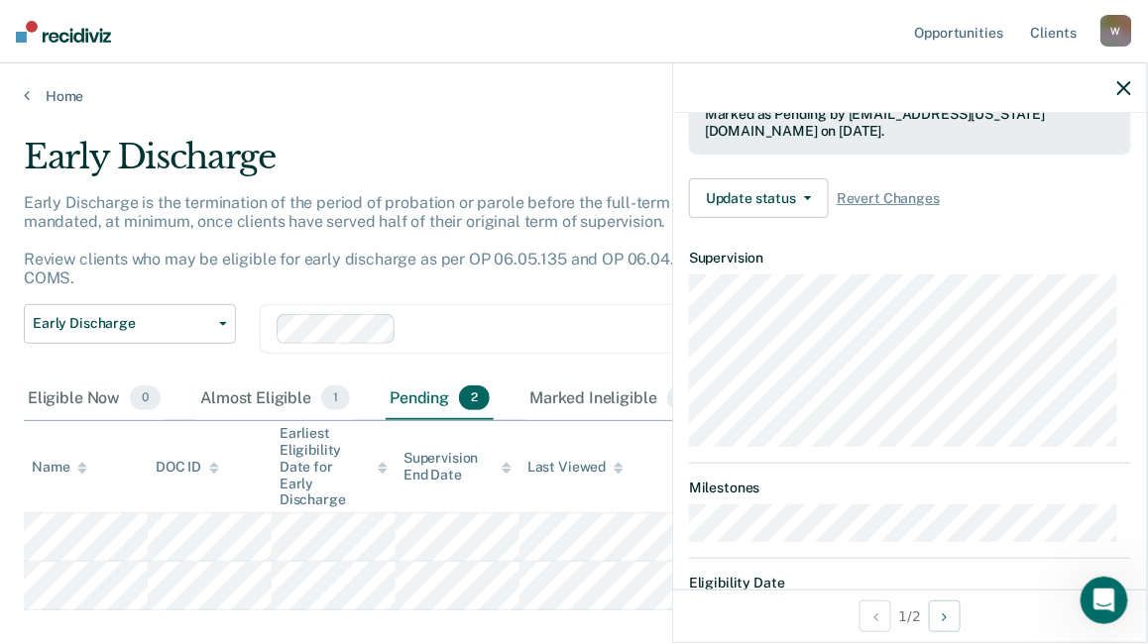
scroll to position [451, 0]
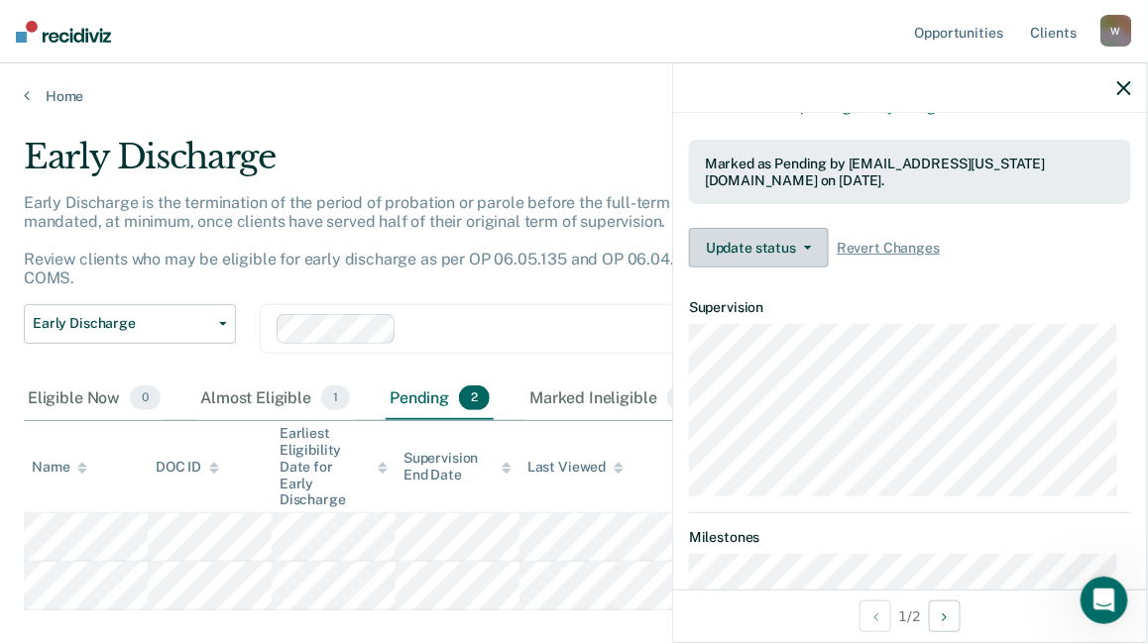
click at [745, 242] on button "Update status" at bounding box center [759, 248] width 140 height 40
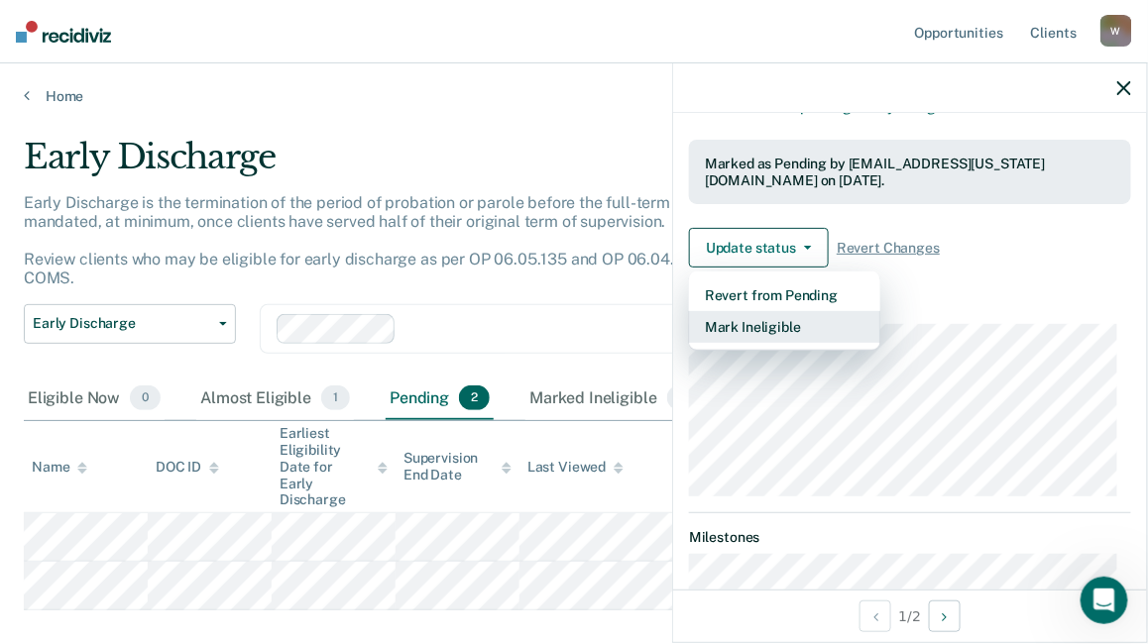
click at [745, 320] on button "Mark Ineligible" at bounding box center [784, 327] width 191 height 32
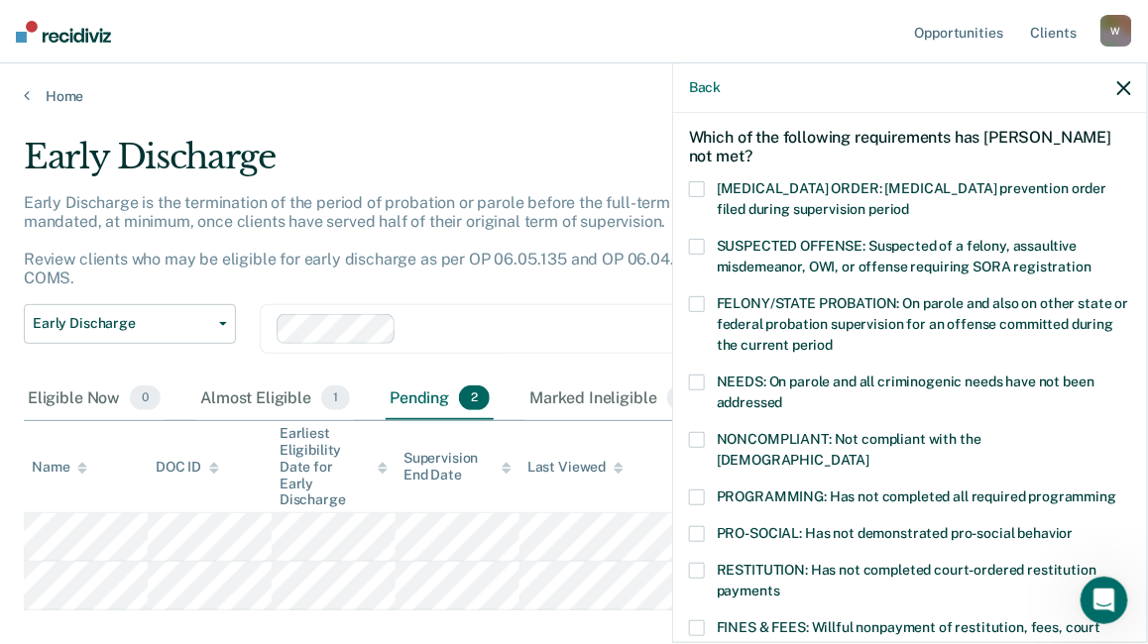
scroll to position [0, 0]
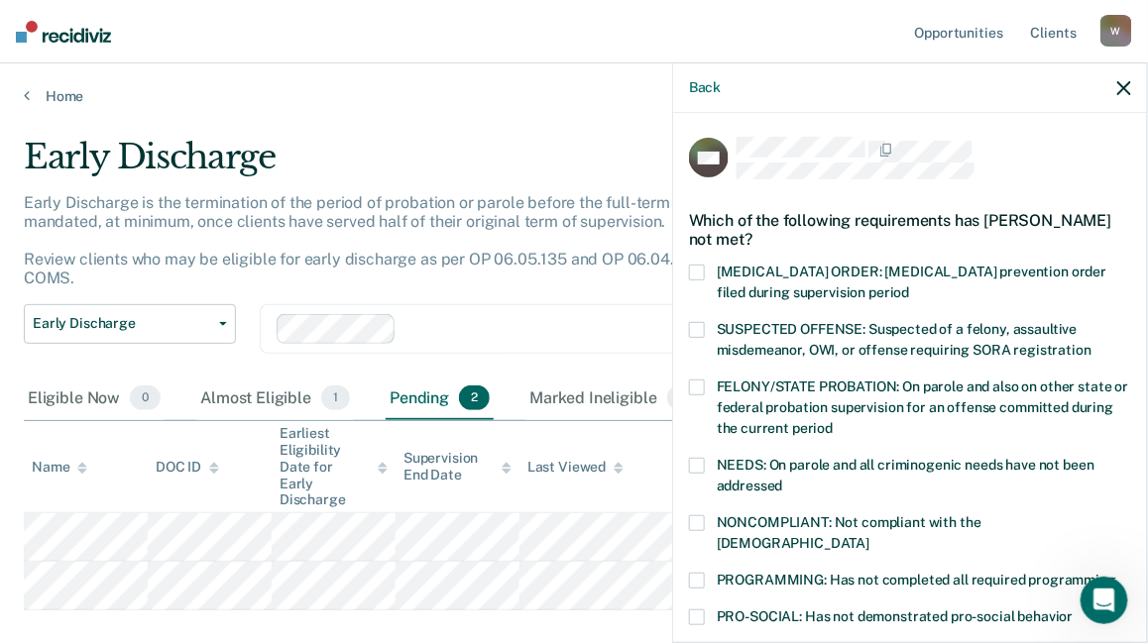
click at [697, 327] on span at bounding box center [697, 330] width 16 height 16
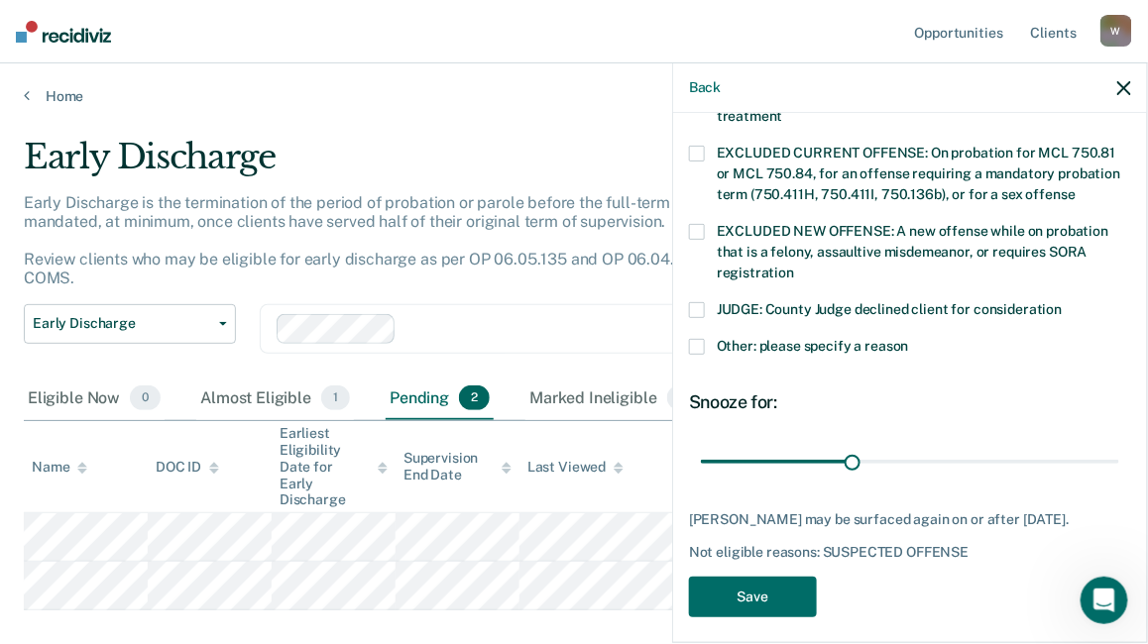
scroll to position [735, 0]
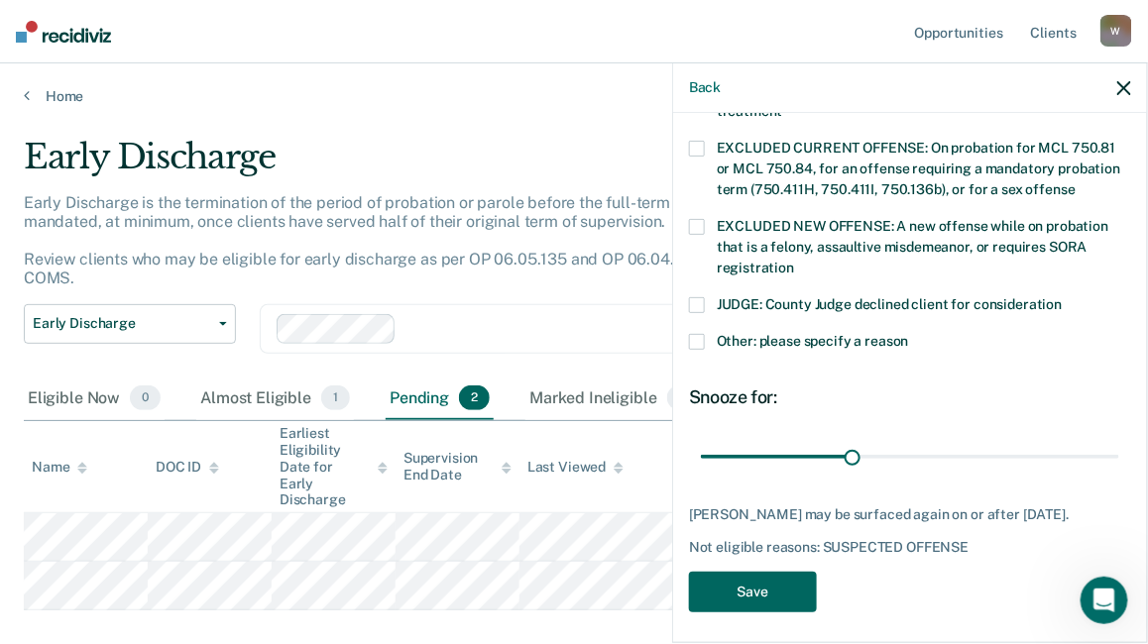
click at [739, 578] on button "Save" at bounding box center [753, 592] width 128 height 41
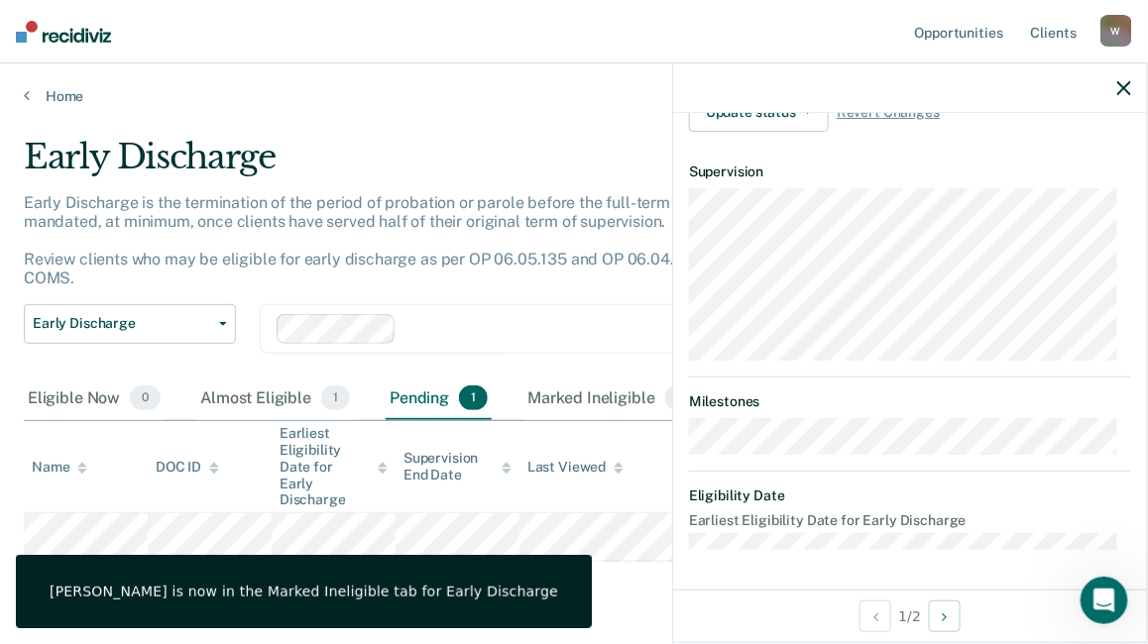
scroll to position [629, 0]
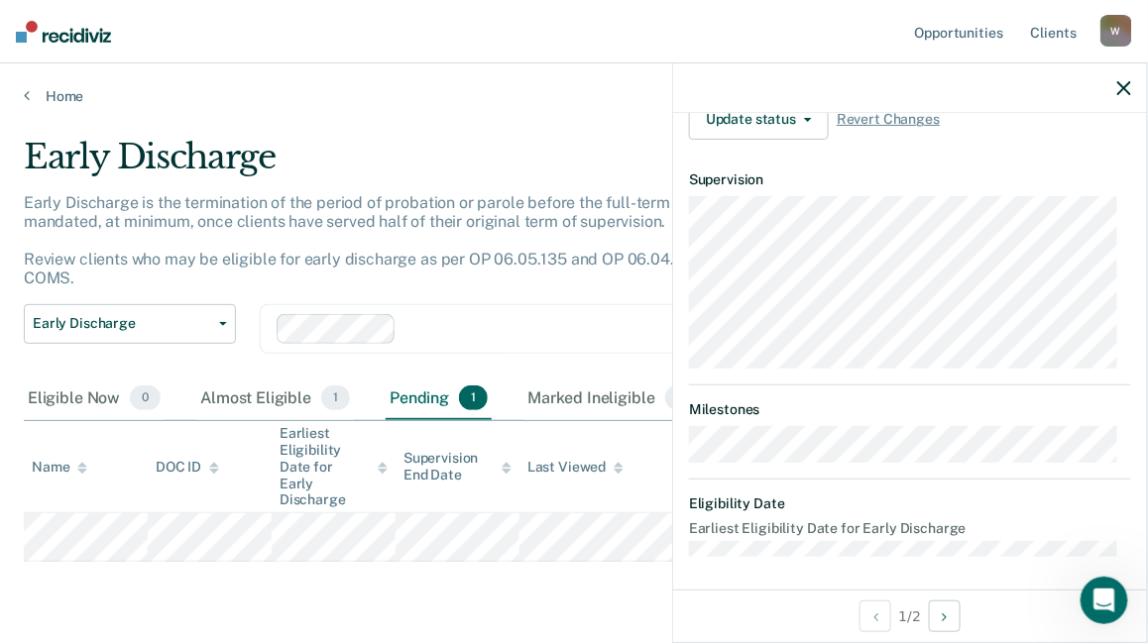
click at [1123, 88] on icon "button" at bounding box center [1124, 88] width 14 height 14
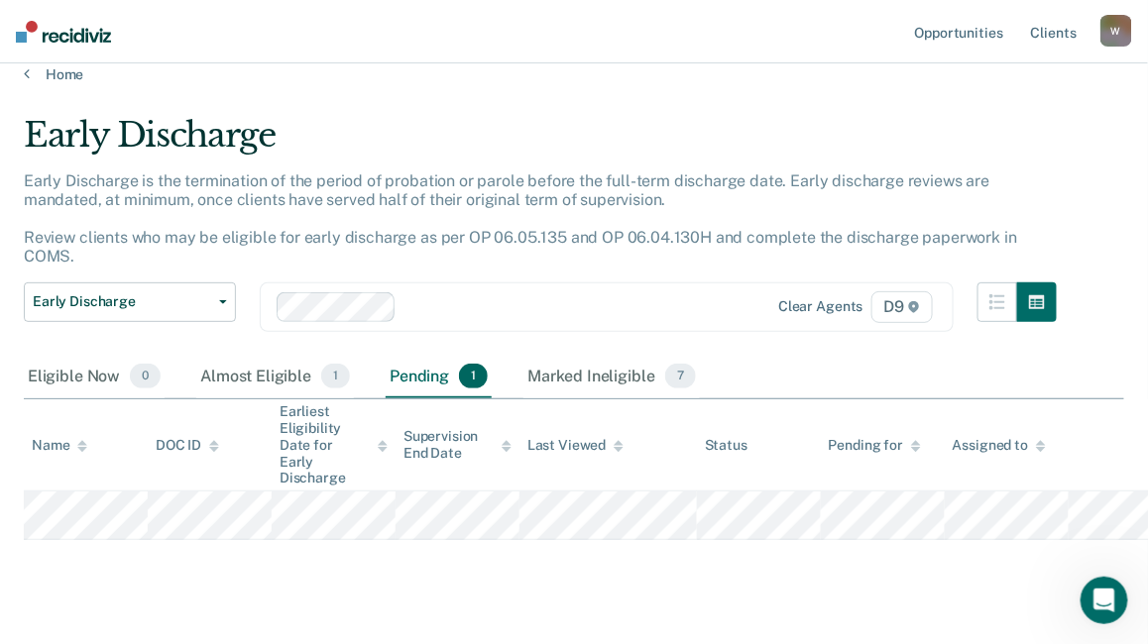
scroll to position [0, 0]
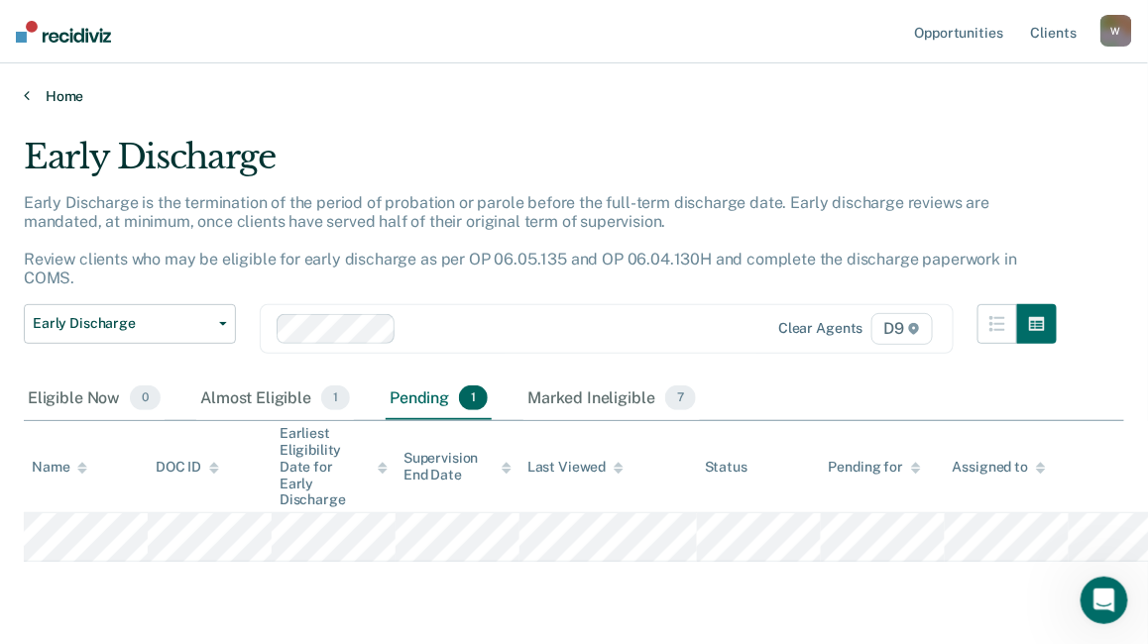
click at [59, 91] on link "Home" at bounding box center [574, 96] width 1100 height 18
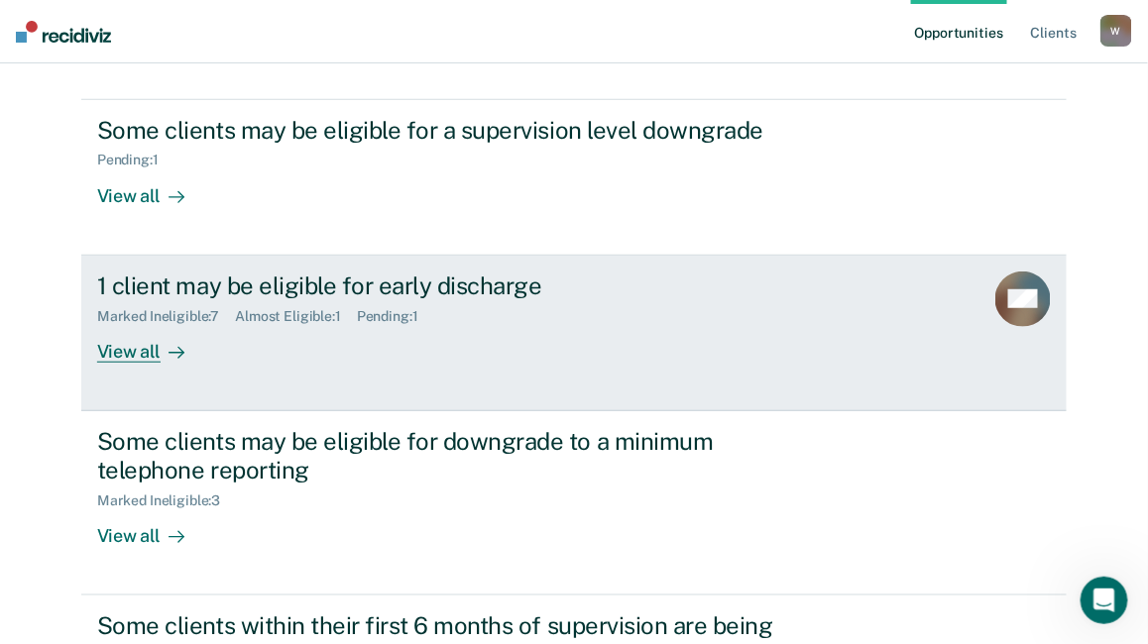
scroll to position [297, 0]
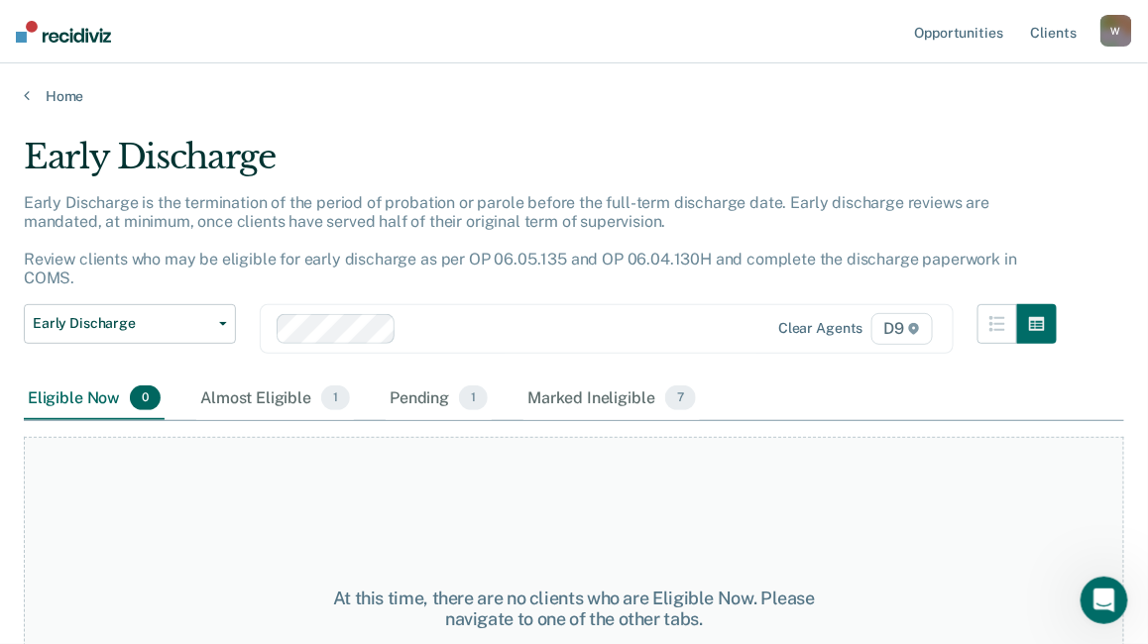
drag, startPoint x: 141, startPoint y: 381, endPoint x: 119, endPoint y: 381, distance: 21.8
click at [136, 386] on span "0" at bounding box center [145, 399] width 31 height 26
click at [102, 379] on div "Eligible Now 0" at bounding box center [94, 400] width 141 height 44
click at [258, 378] on div "Almost Eligible 1" at bounding box center [275, 400] width 158 height 44
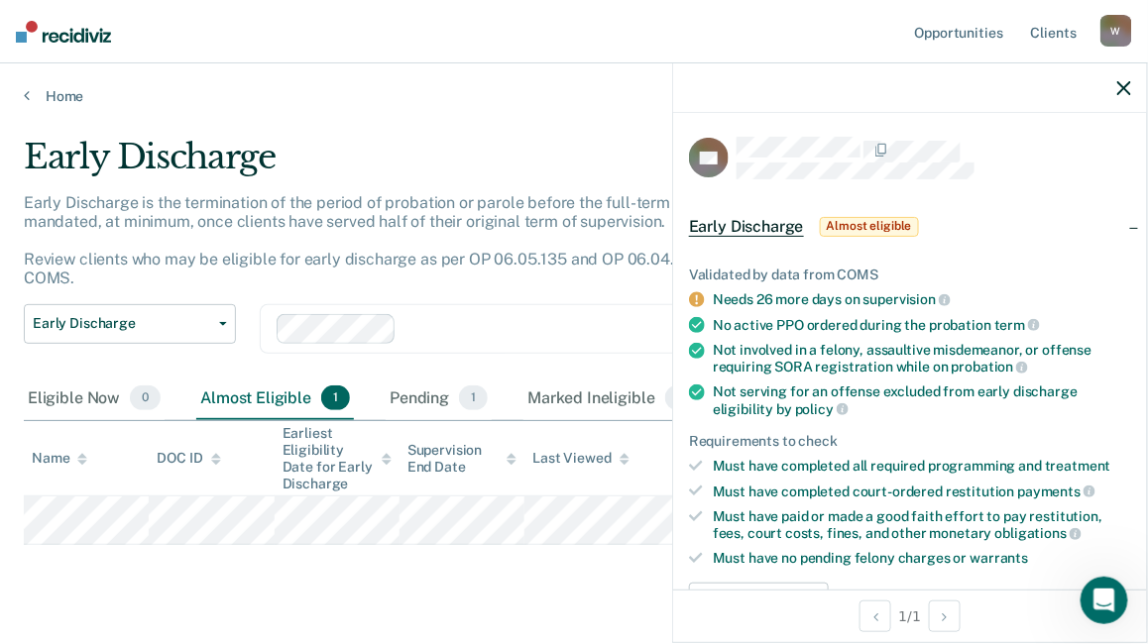
click at [600, 144] on div "Early Discharge" at bounding box center [540, 165] width 1033 height 56
click at [877, 224] on span "Almost eligible" at bounding box center [869, 227] width 99 height 20
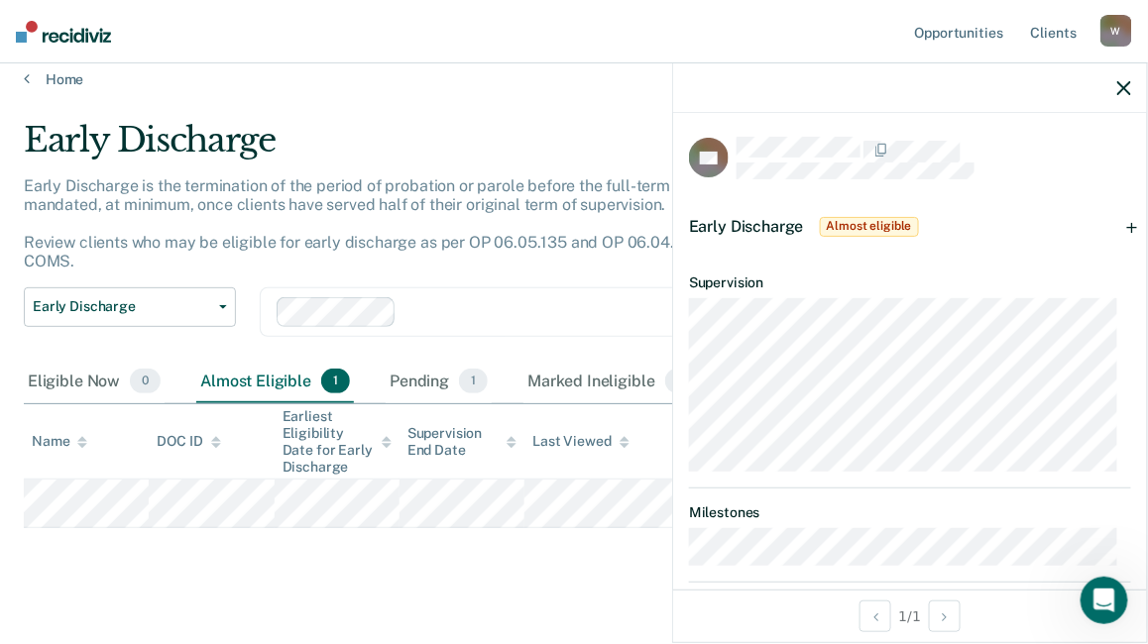
scroll to position [22, 0]
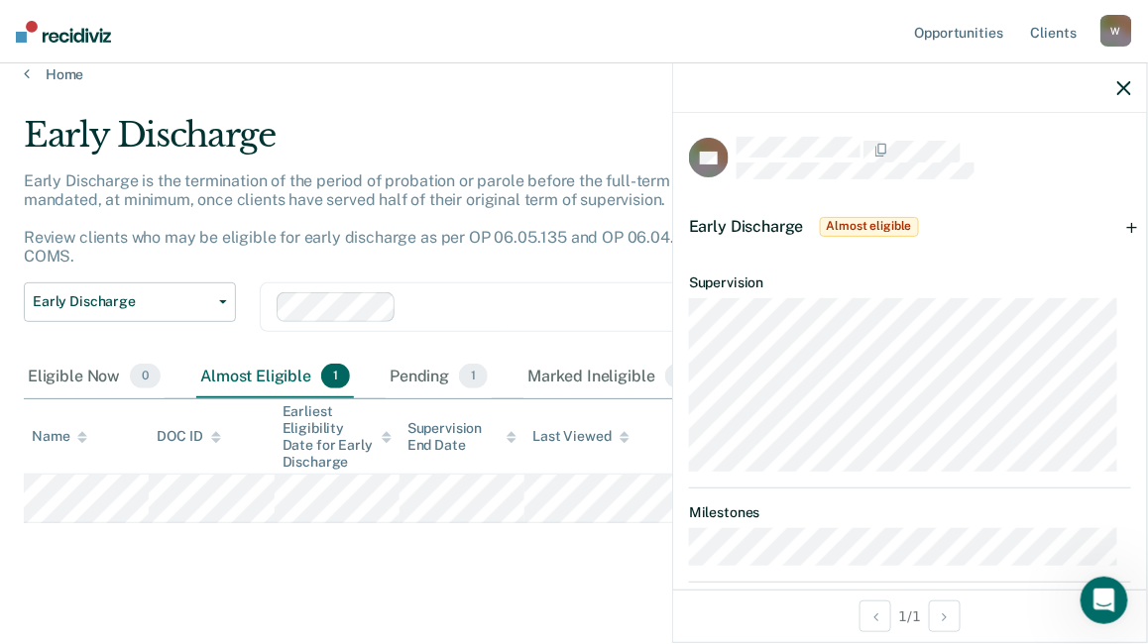
click at [1122, 85] on icon "button" at bounding box center [1124, 88] width 14 height 14
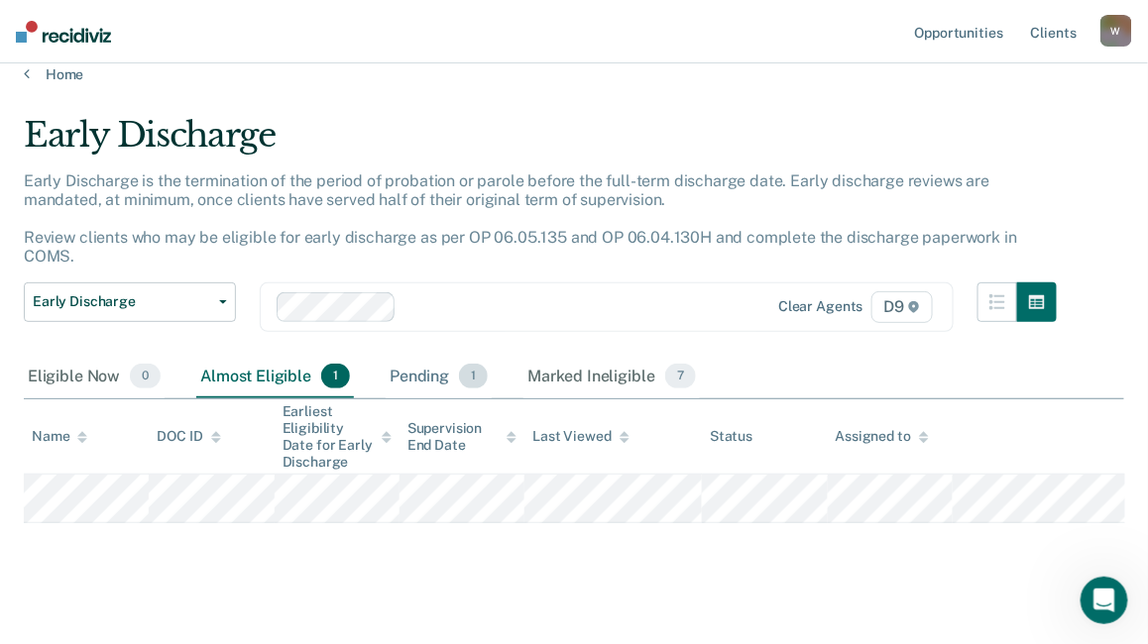
click at [429, 356] on div "Pending 1" at bounding box center [439, 378] width 106 height 44
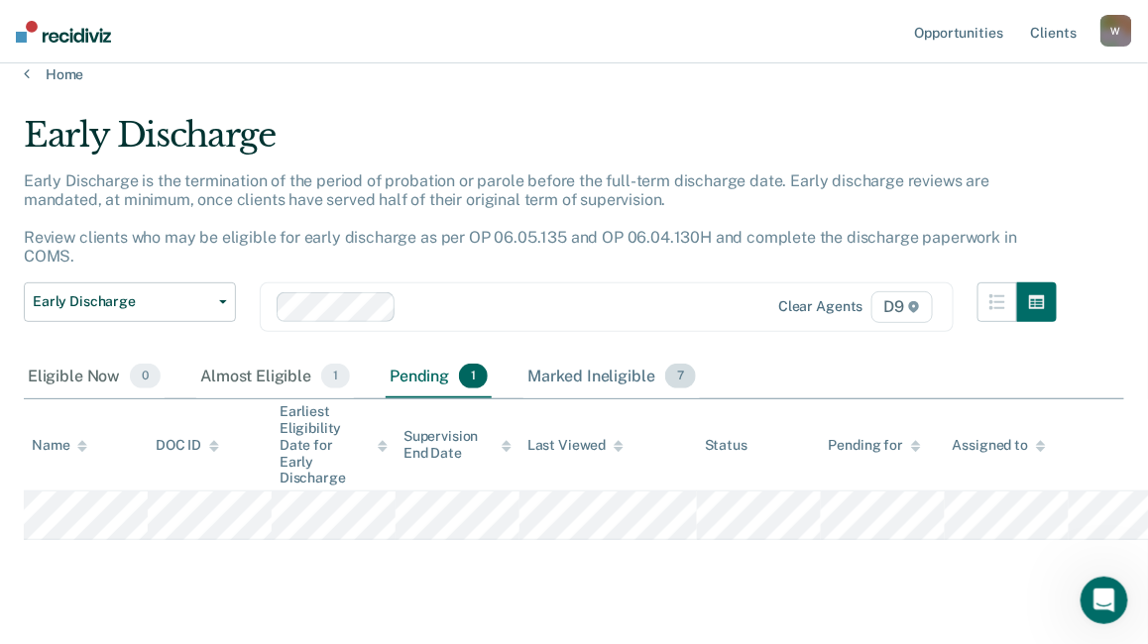
click at [552, 356] on div "Marked Ineligible 7" at bounding box center [611, 378] width 176 height 44
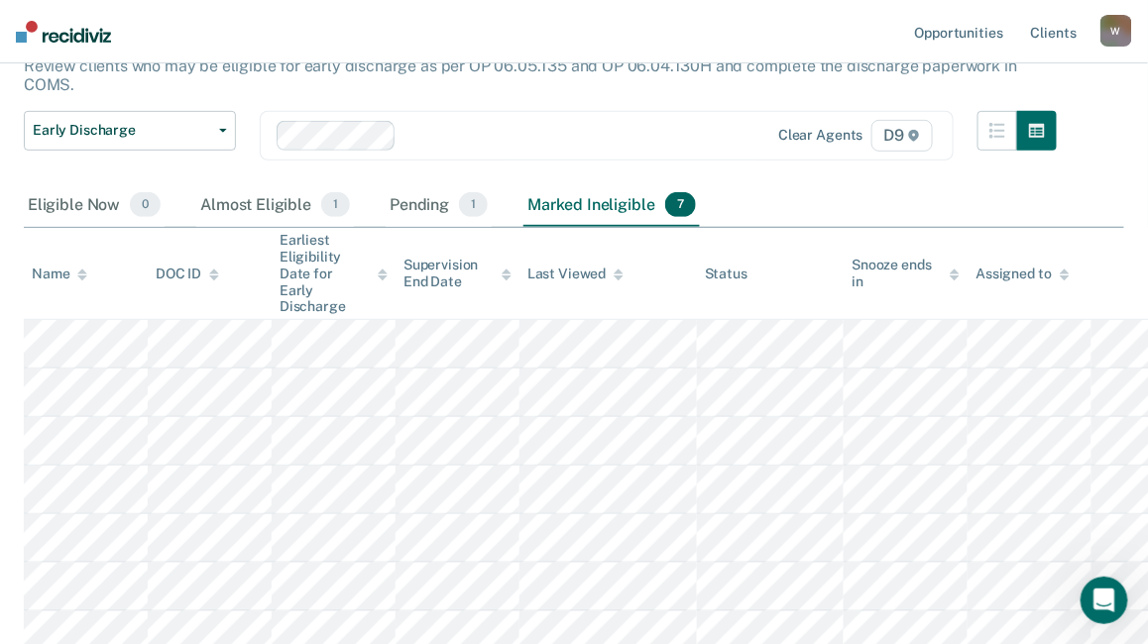
scroll to position [0, 0]
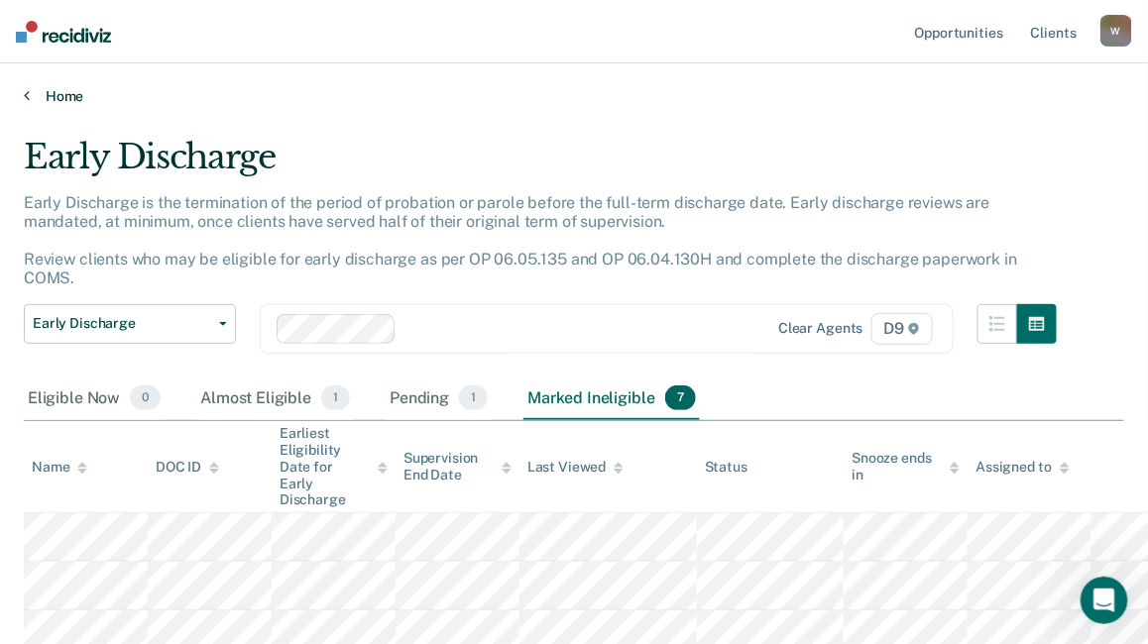
click at [59, 92] on link "Home" at bounding box center [574, 96] width 1100 height 18
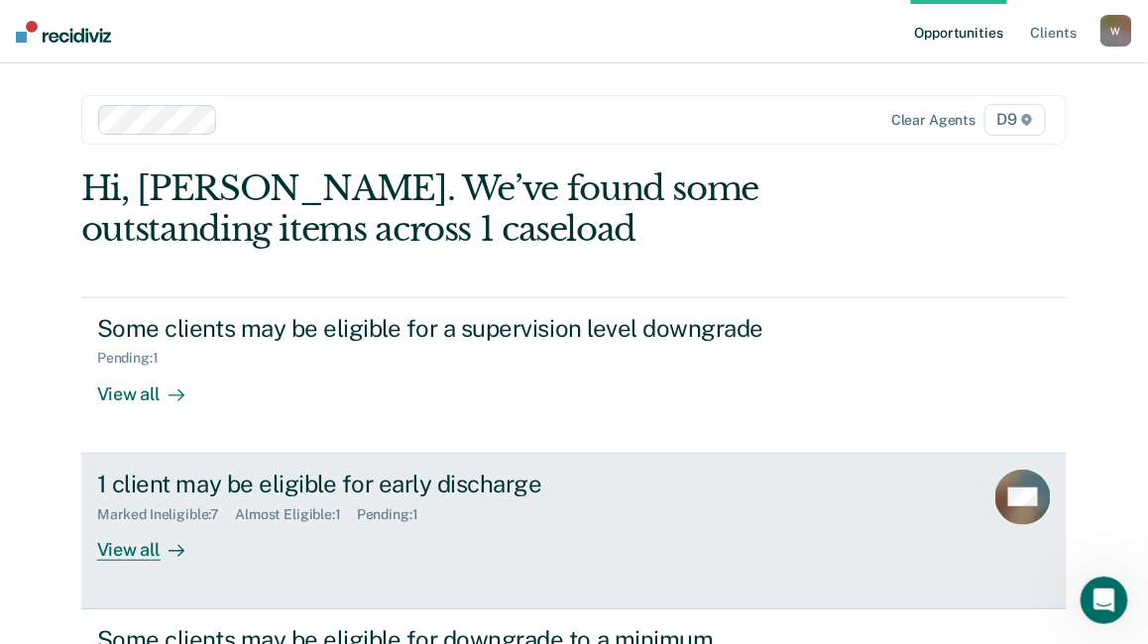
click at [398, 515] on div "Pending : 1" at bounding box center [395, 514] width 77 height 17
